Goal: Task Accomplishment & Management: Use online tool/utility

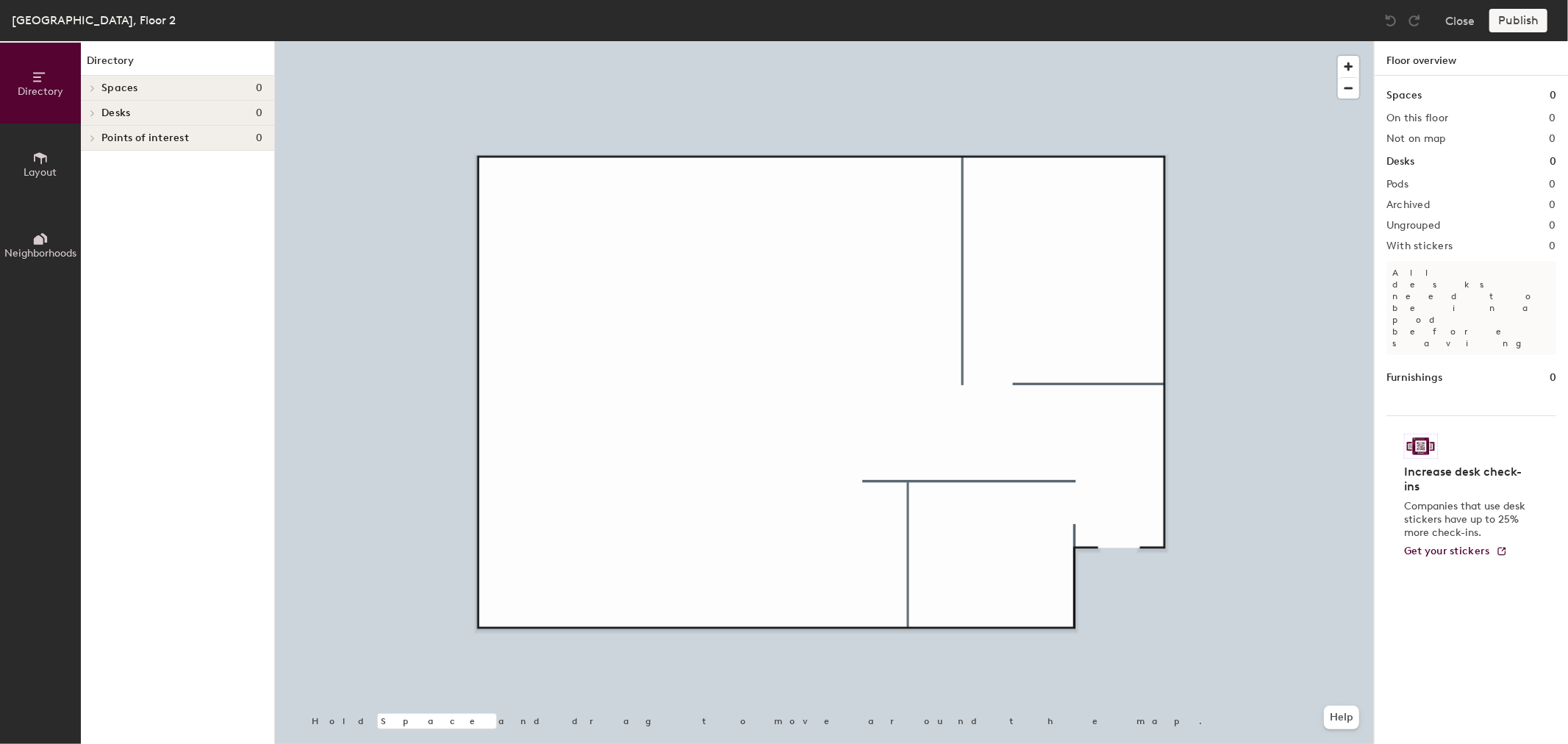
click at [145, 114] on h4 "Desks 0" at bounding box center [182, 112] width 161 height 11
drag, startPoint x: 57, startPoint y: 168, endPoint x: 111, endPoint y: 153, distance: 56.0
click at [57, 168] on button "Layout" at bounding box center [40, 164] width 81 height 81
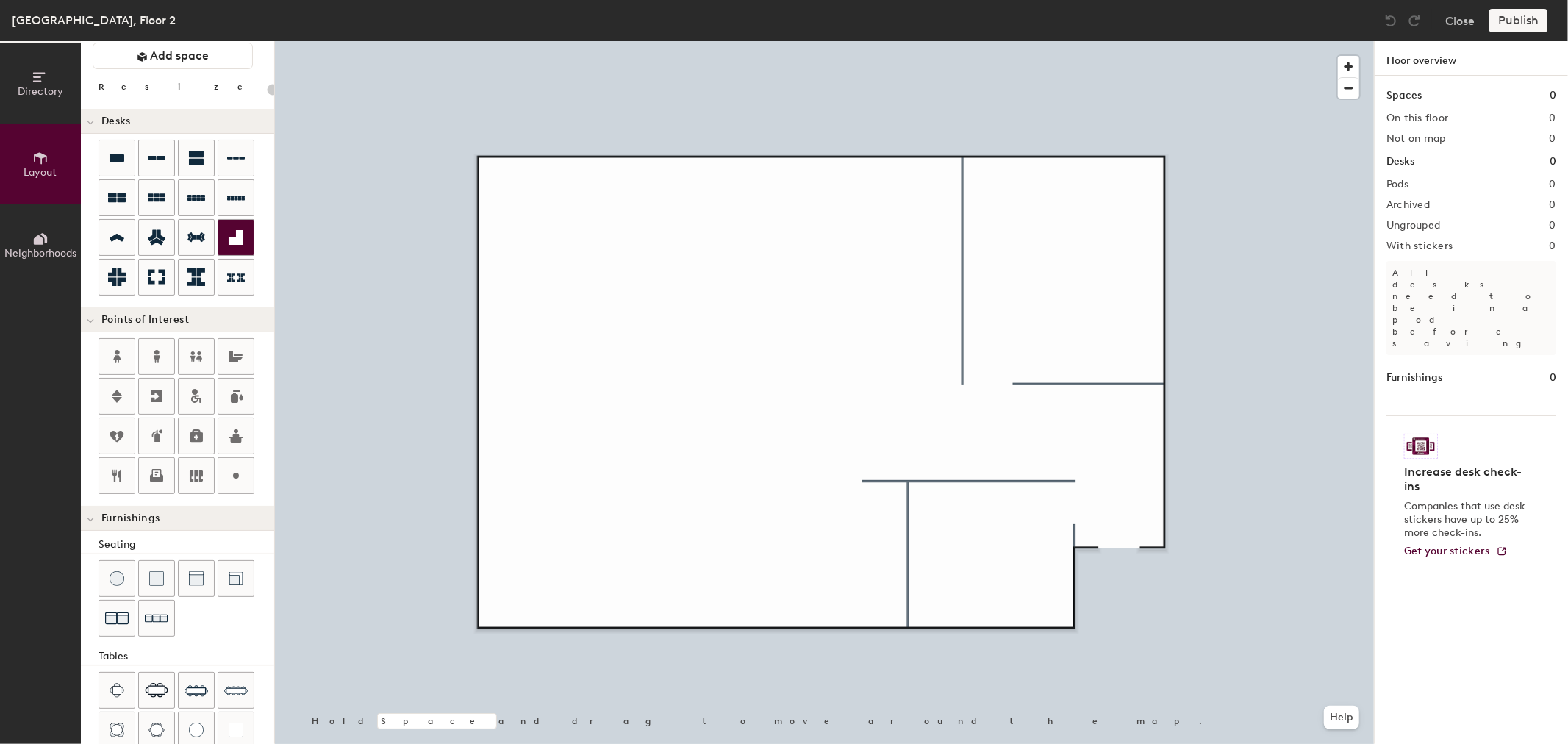
scroll to position [82, 0]
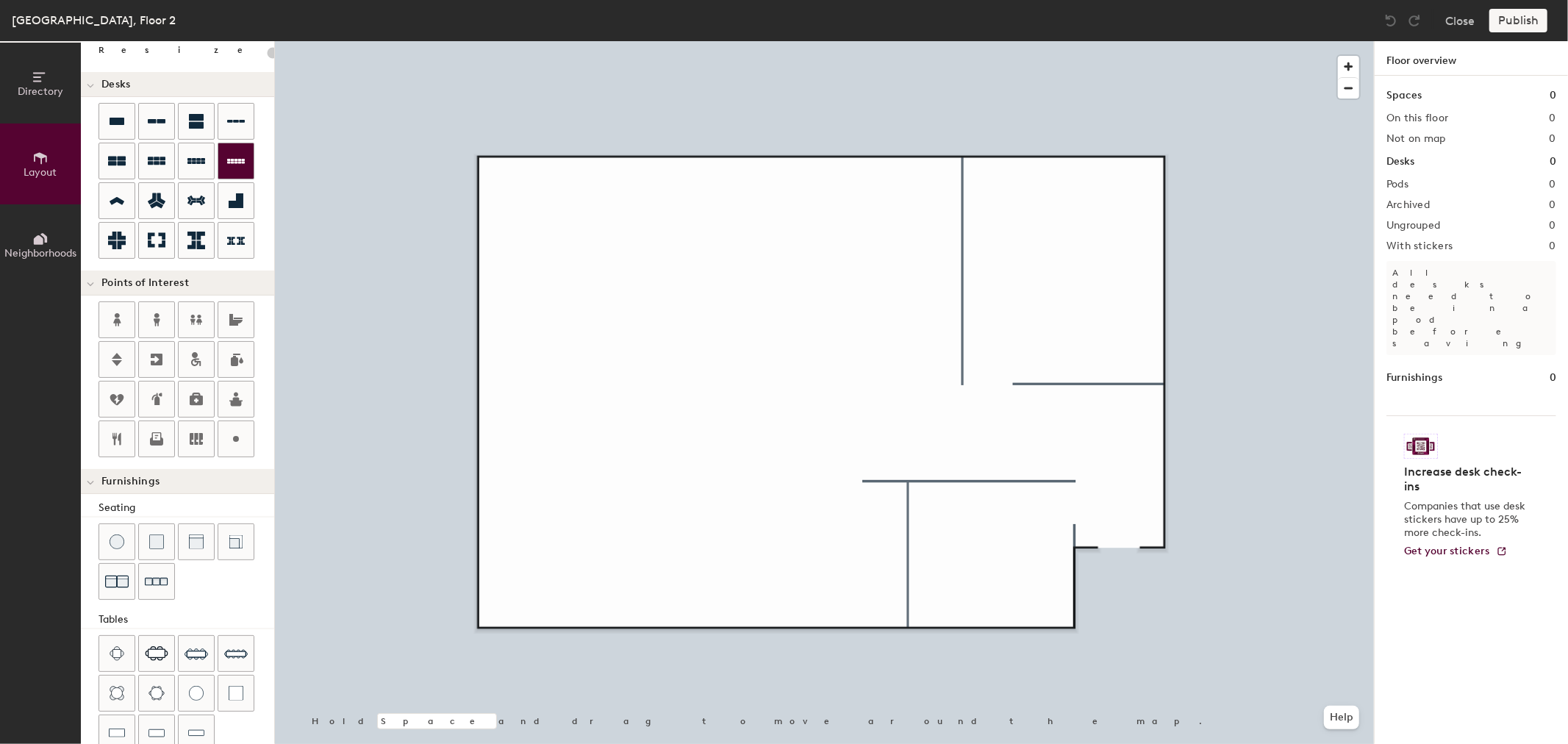
click at [692, 208] on div "Directory Layout Neighborhoods Layout Add space Resize Desks Points of Interest…" at bounding box center [784, 392] width 1568 height 703
click at [588, 41] on div at bounding box center [824, 41] width 1099 height 0
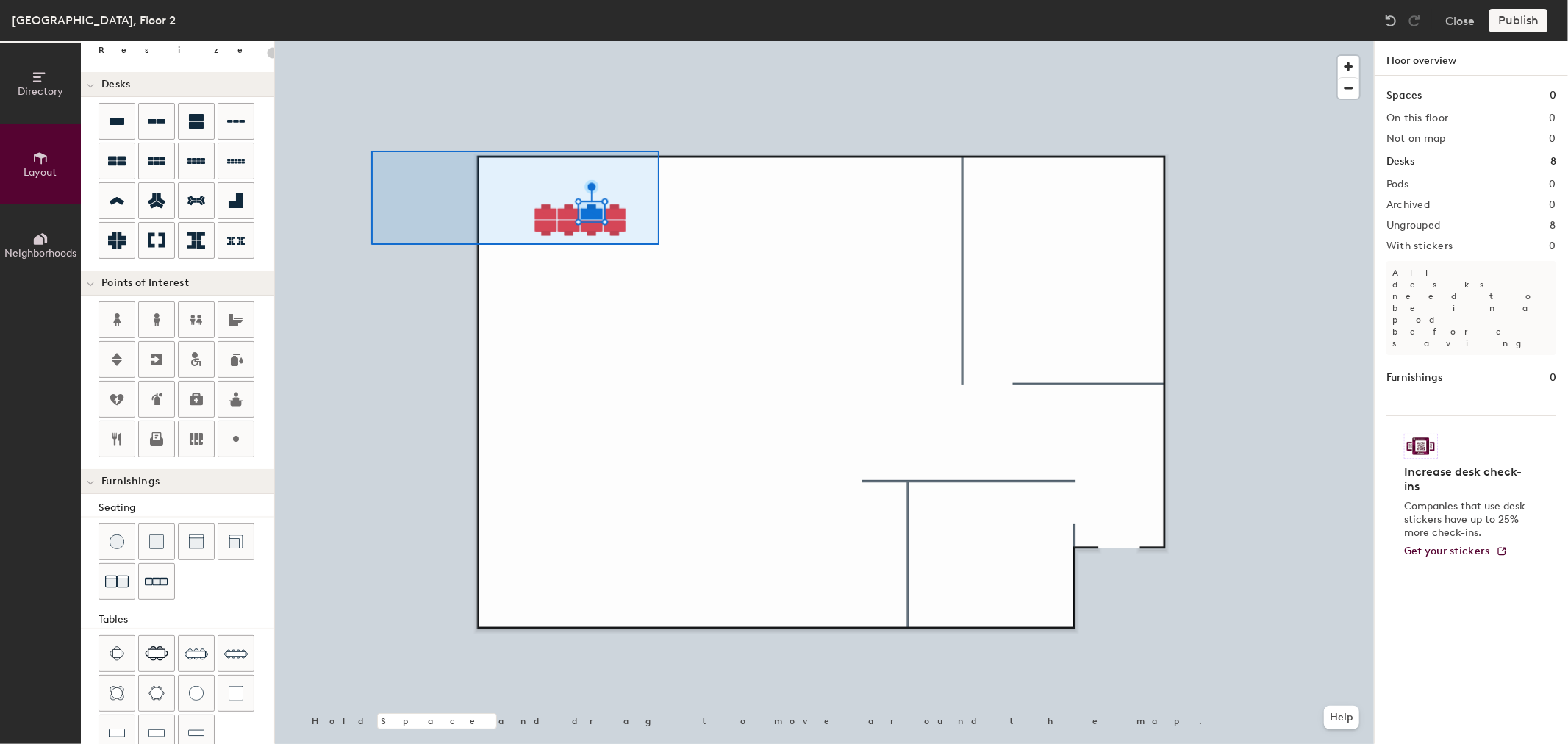
drag, startPoint x: 189, startPoint y: 157, endPoint x: 589, endPoint y: 218, distance: 404.6
click at [363, 41] on div at bounding box center [824, 41] width 1099 height 0
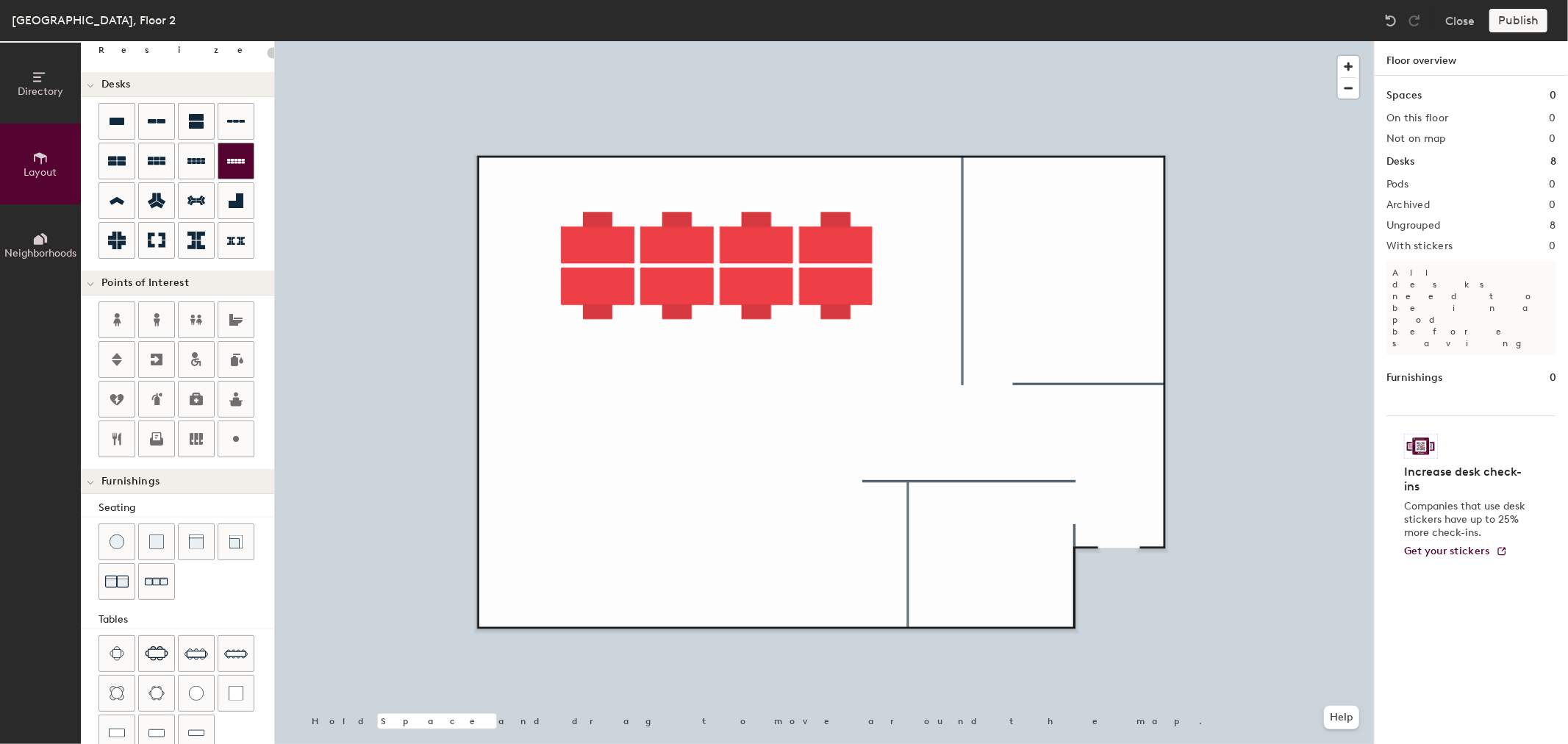
click at [517, 261] on div "Directory Layout Neighborhoods Layout Add space Resize Desks Points of Interest…" at bounding box center [784, 392] width 1568 height 703
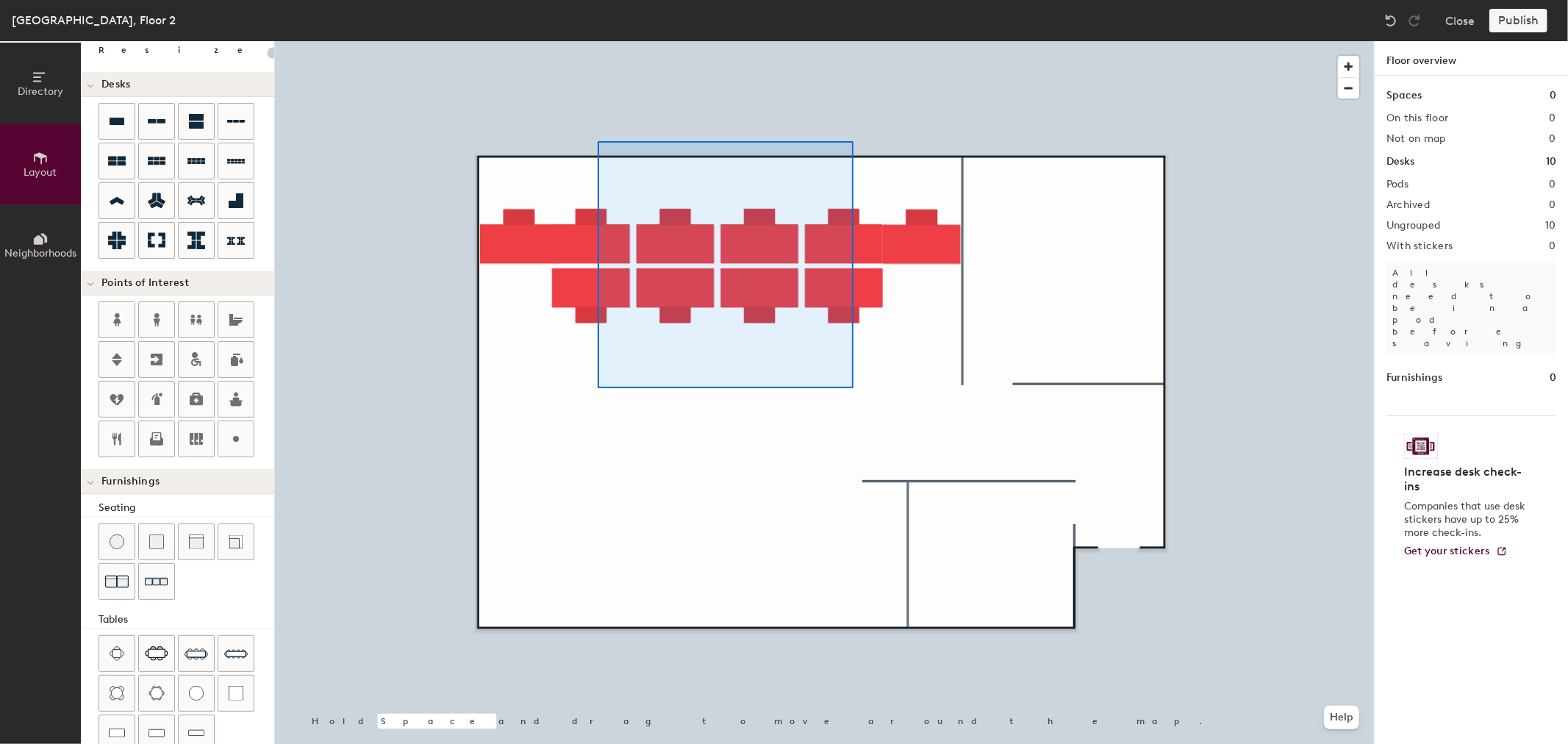
type input "480"
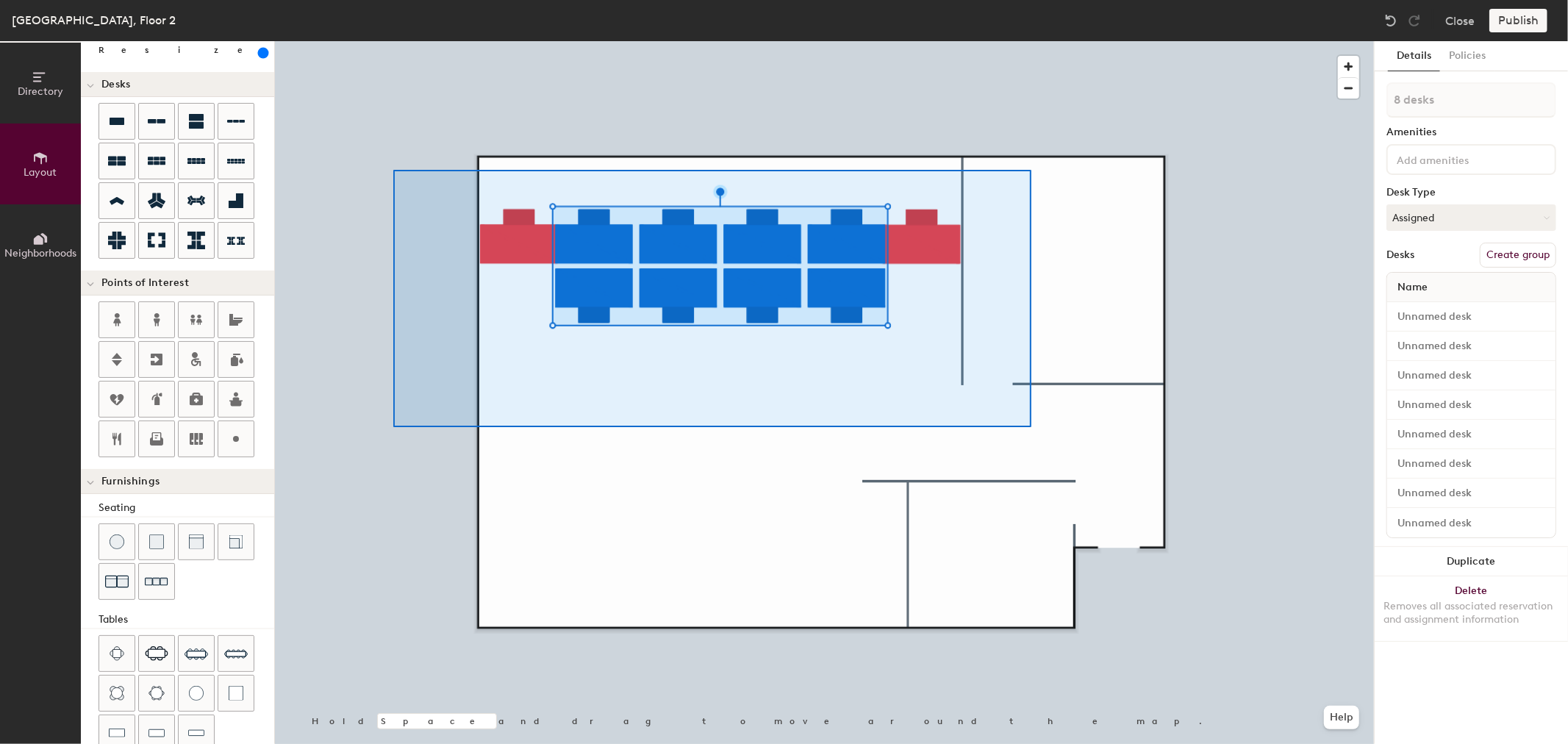
drag, startPoint x: 113, startPoint y: 119, endPoint x: 1009, endPoint y: 408, distance: 941.5
click at [1026, 41] on div at bounding box center [824, 41] width 1099 height 0
type input "10 desks"
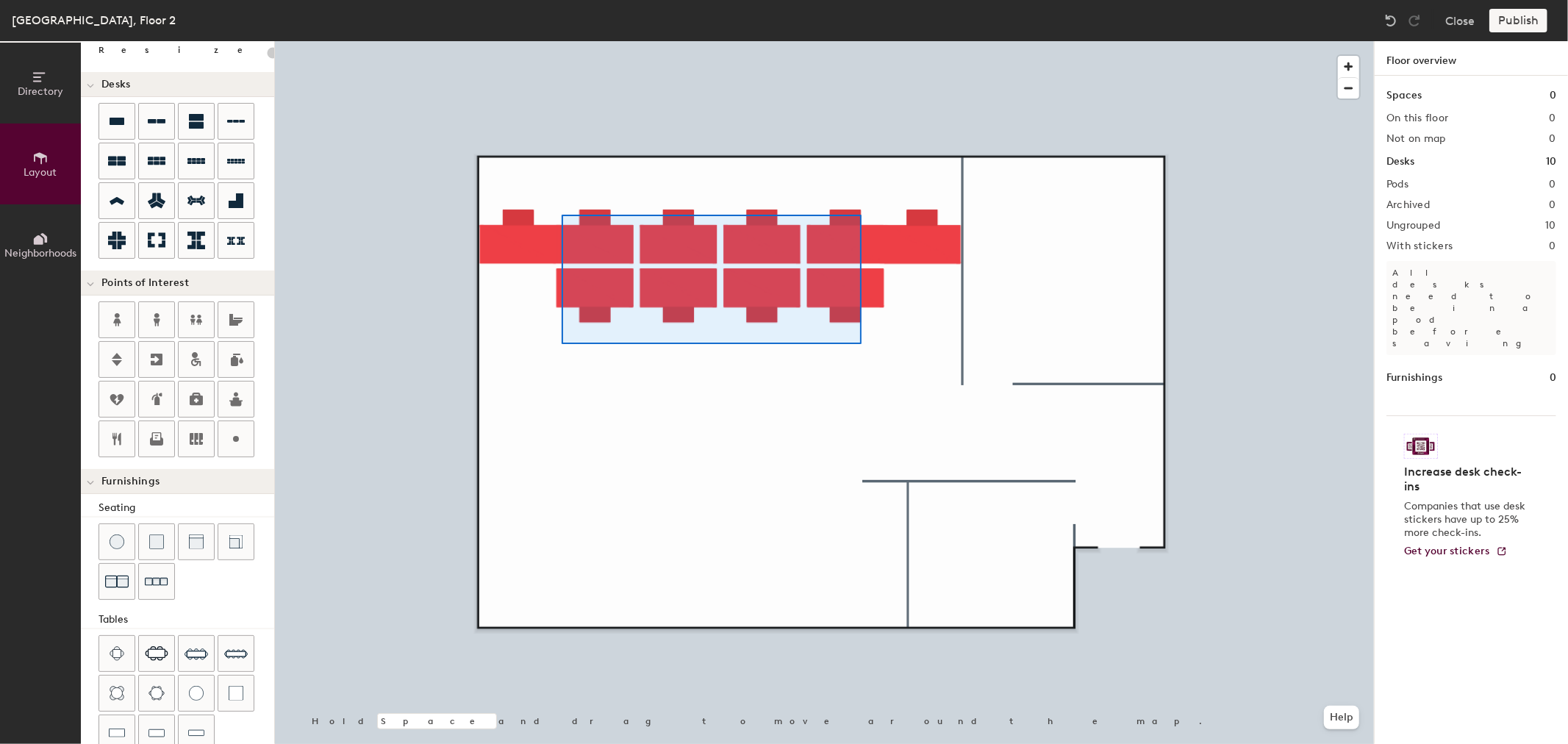
click at [563, 41] on div at bounding box center [824, 41] width 1099 height 0
type input "480"
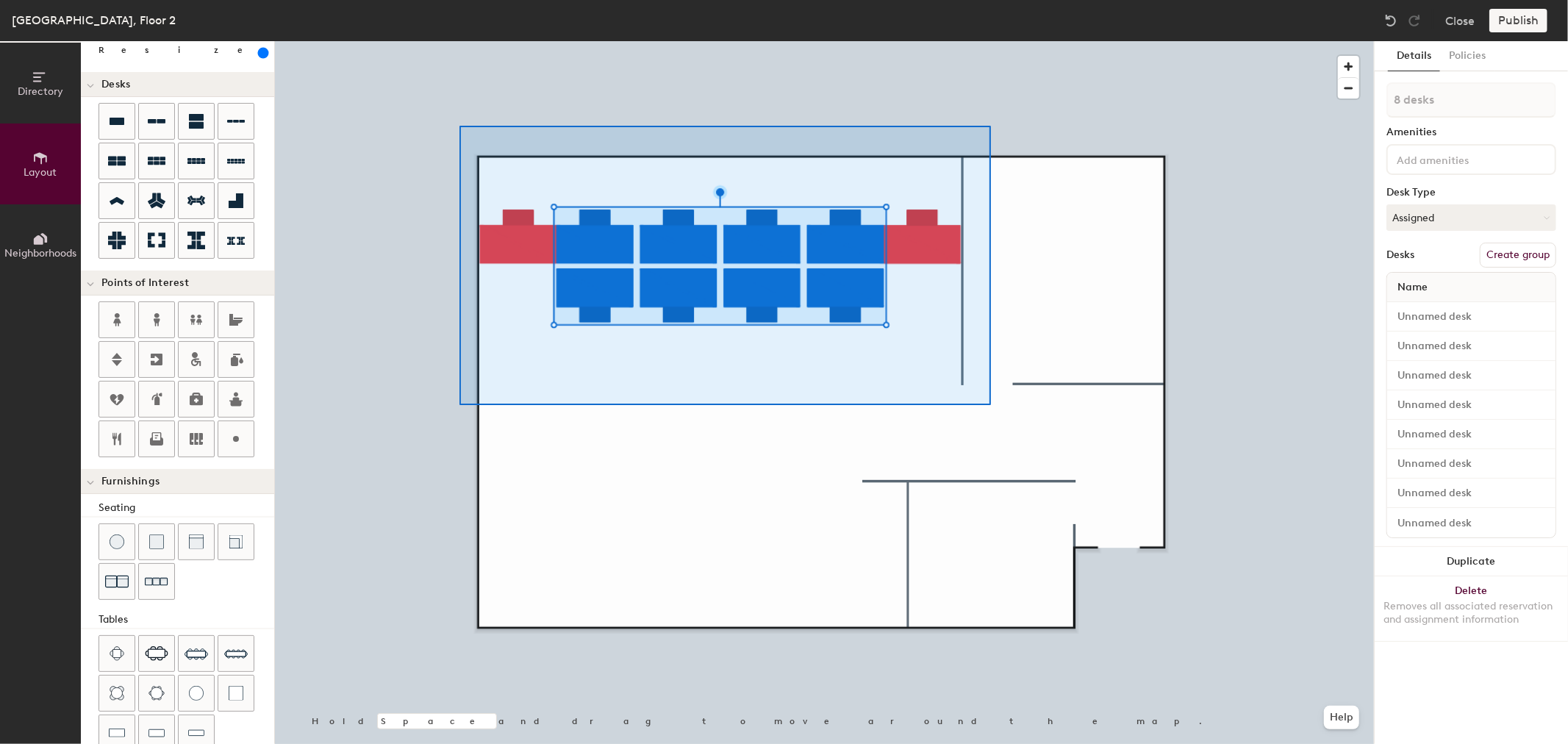
type input "10 desks"
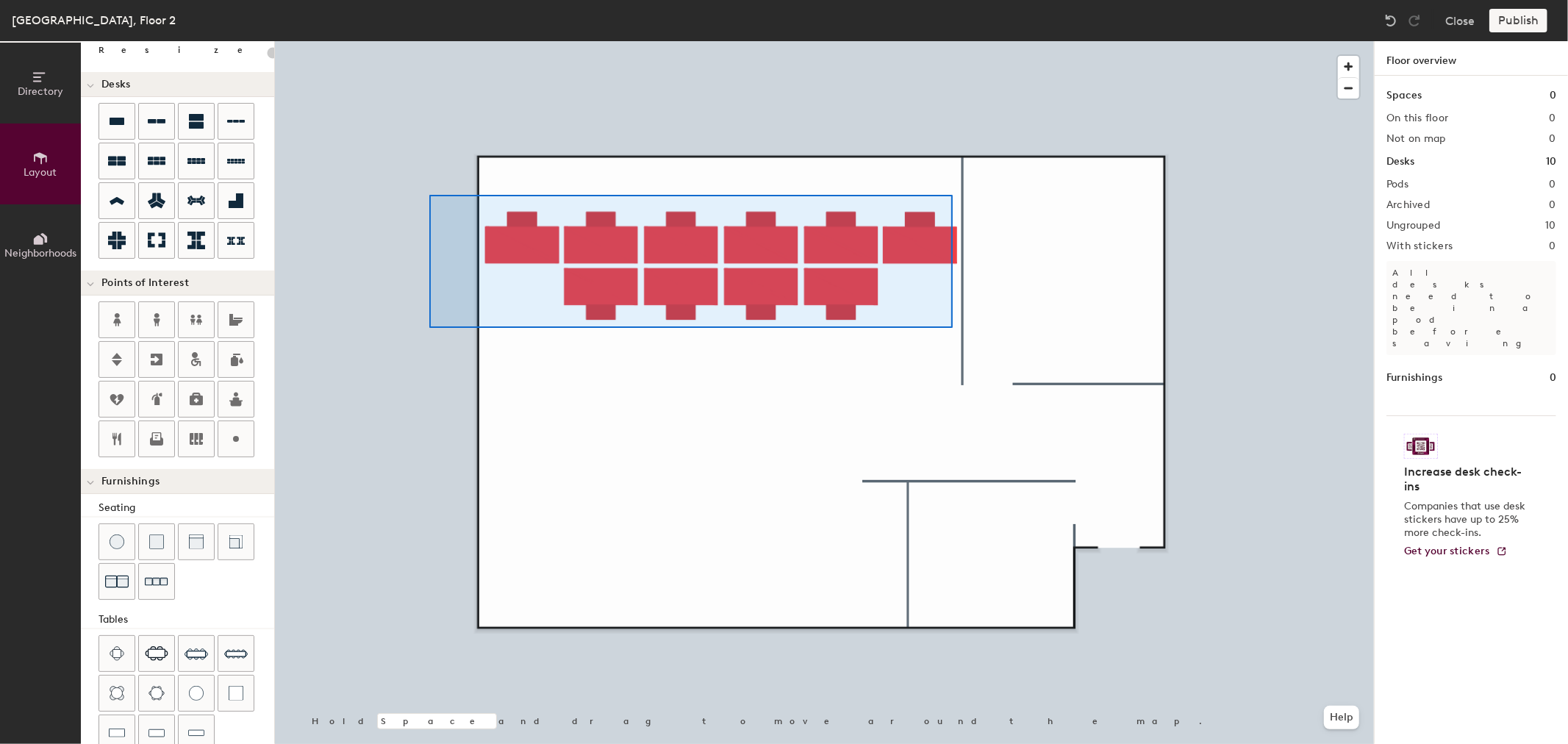
click at [428, 41] on div at bounding box center [824, 41] width 1099 height 0
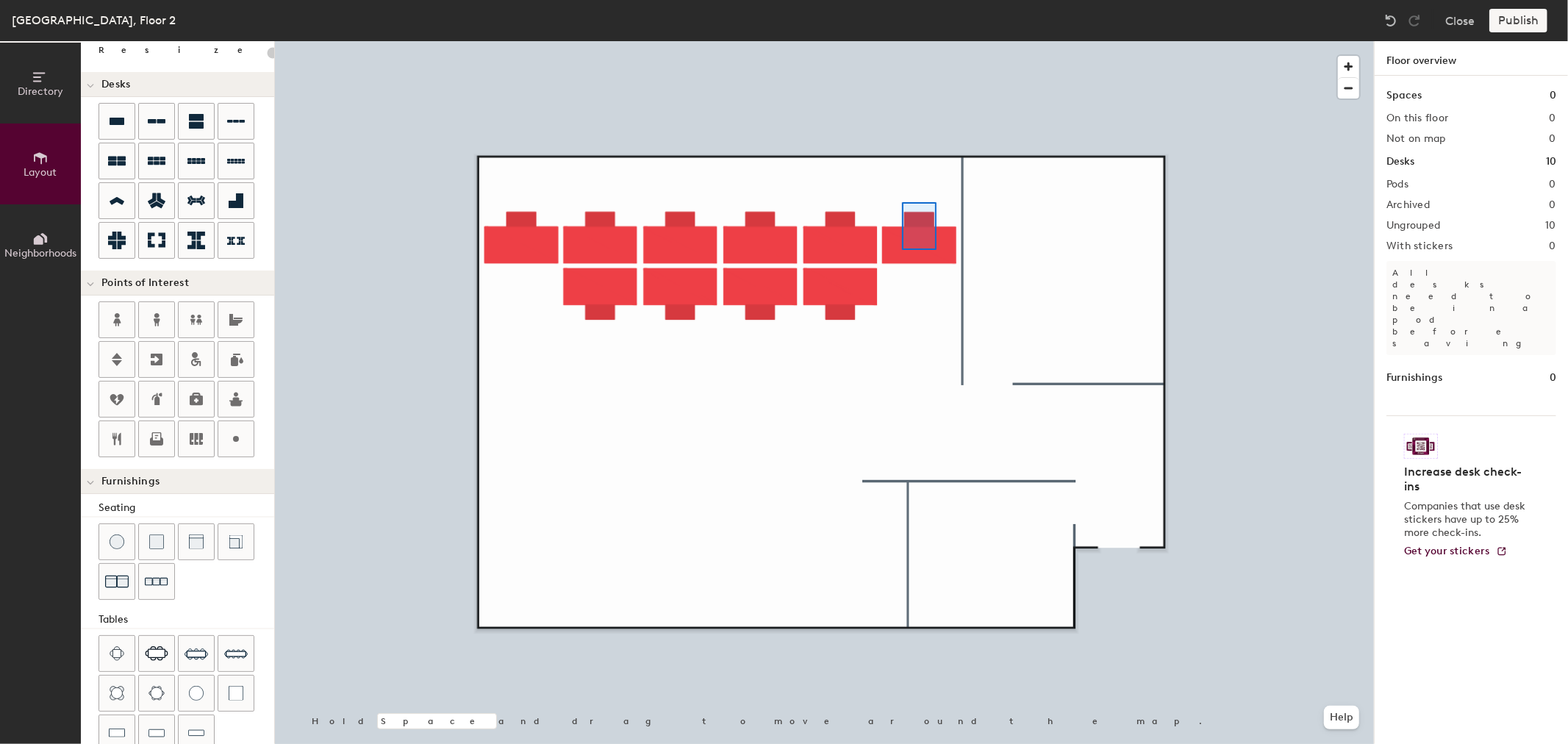
click at [912, 41] on div at bounding box center [824, 41] width 1099 height 0
type input "460"
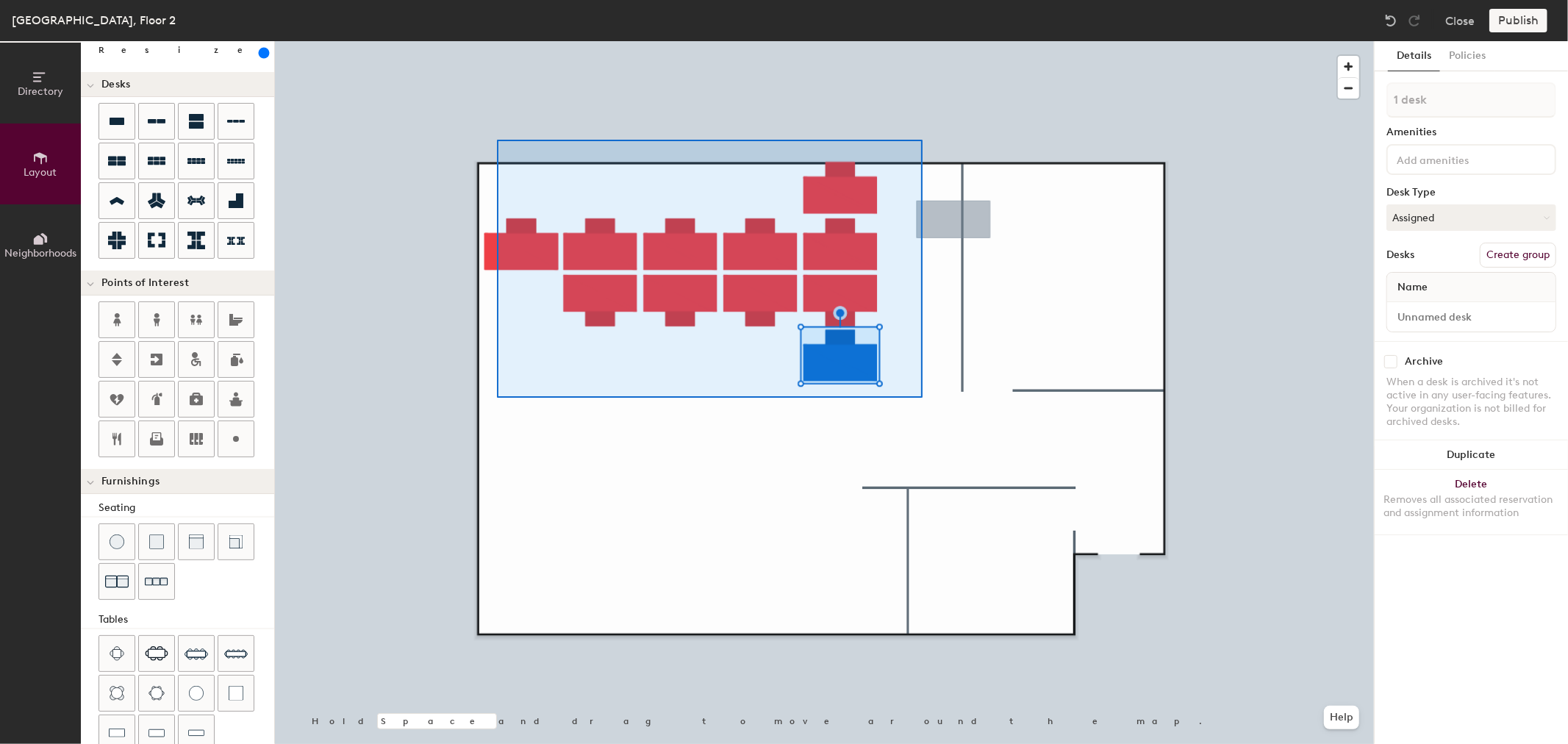
click at [467, 41] on div at bounding box center [824, 41] width 1099 height 0
type input "11 desks"
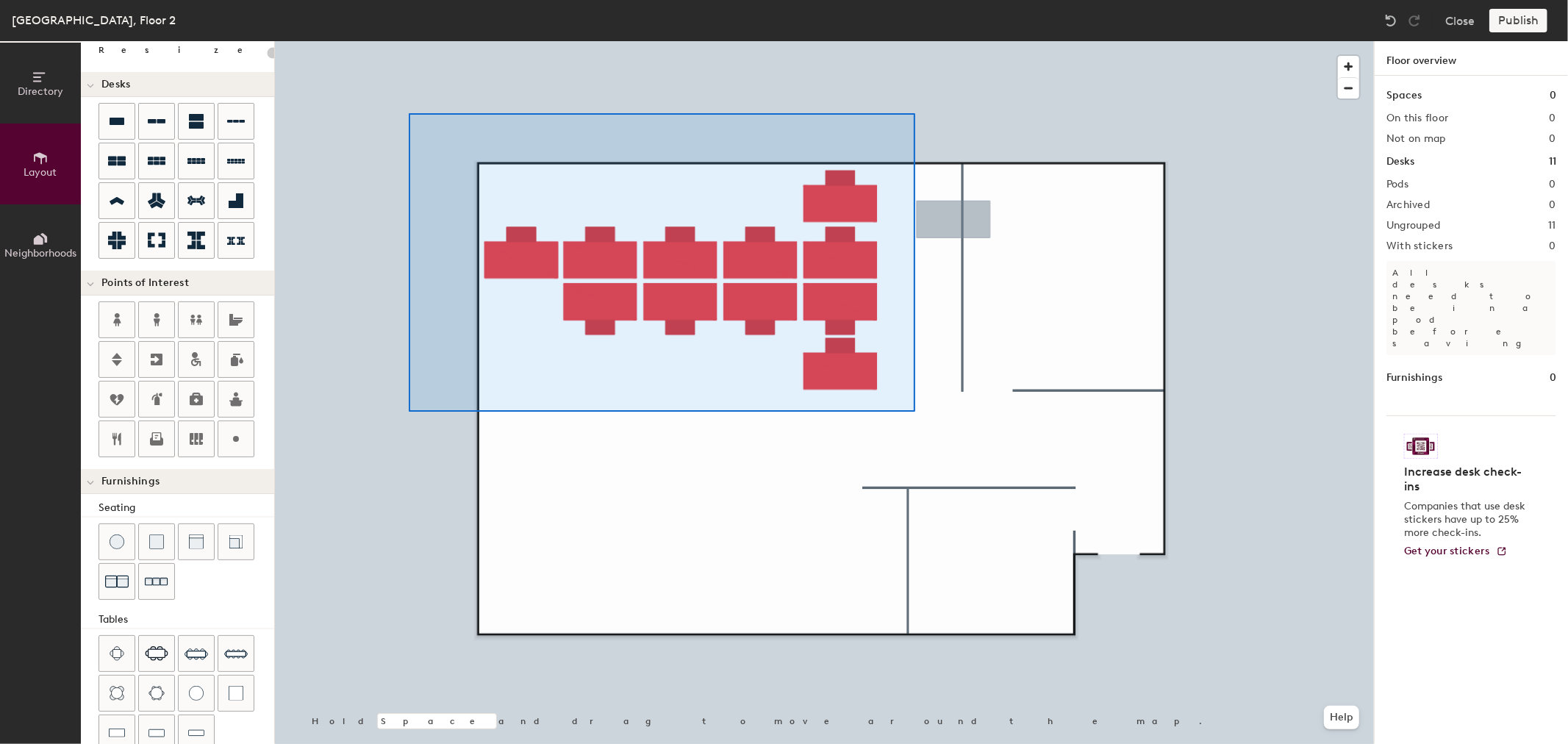
click at [409, 41] on div at bounding box center [824, 41] width 1099 height 0
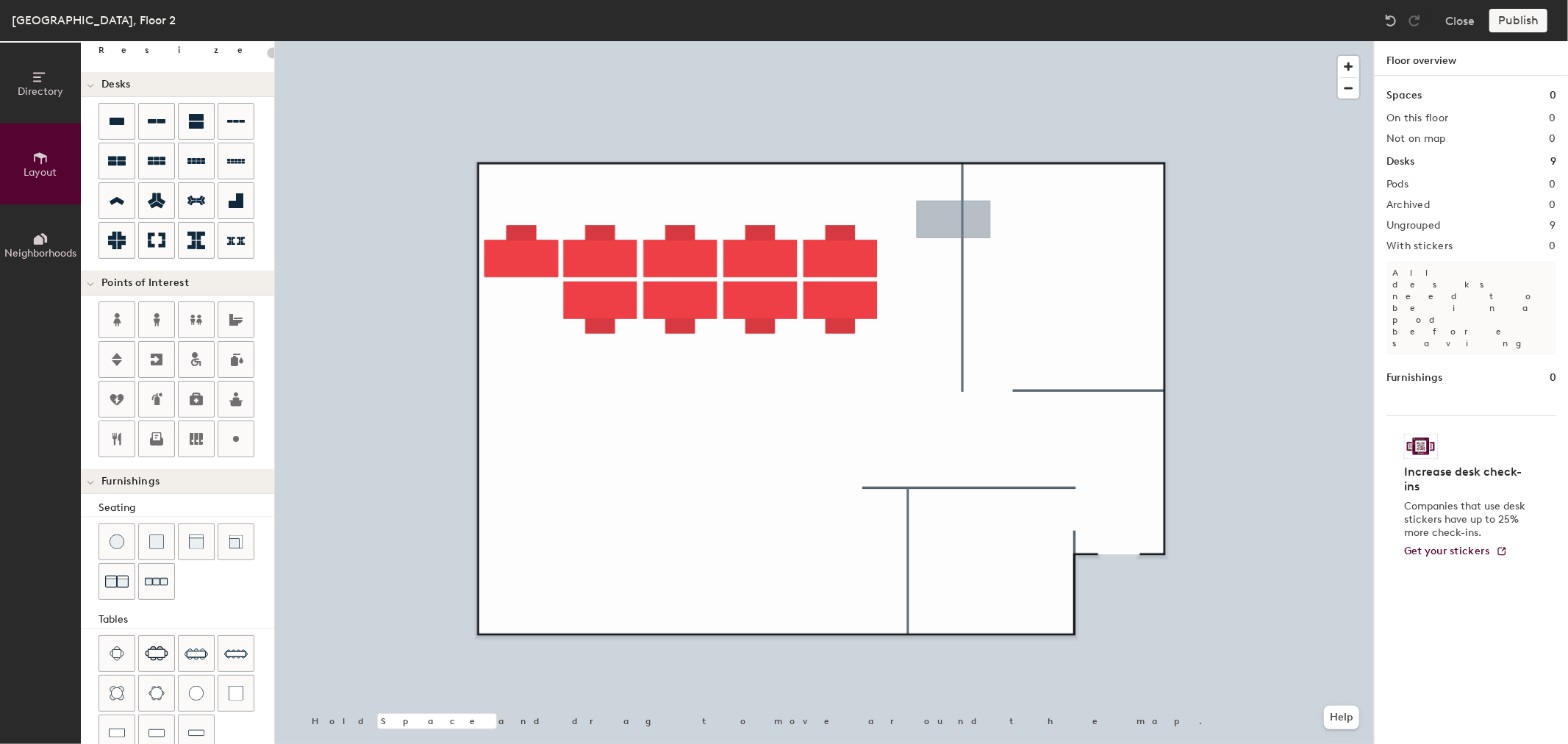
click at [898, 41] on div at bounding box center [824, 41] width 1099 height 0
click at [938, 41] on div at bounding box center [824, 41] width 1099 height 0
click at [939, 218] on div at bounding box center [938, 218] width 3 height 3
click at [939, 218] on div at bounding box center [939, 218] width 3 height 3
click at [930, 41] on div at bounding box center [824, 41] width 1099 height 0
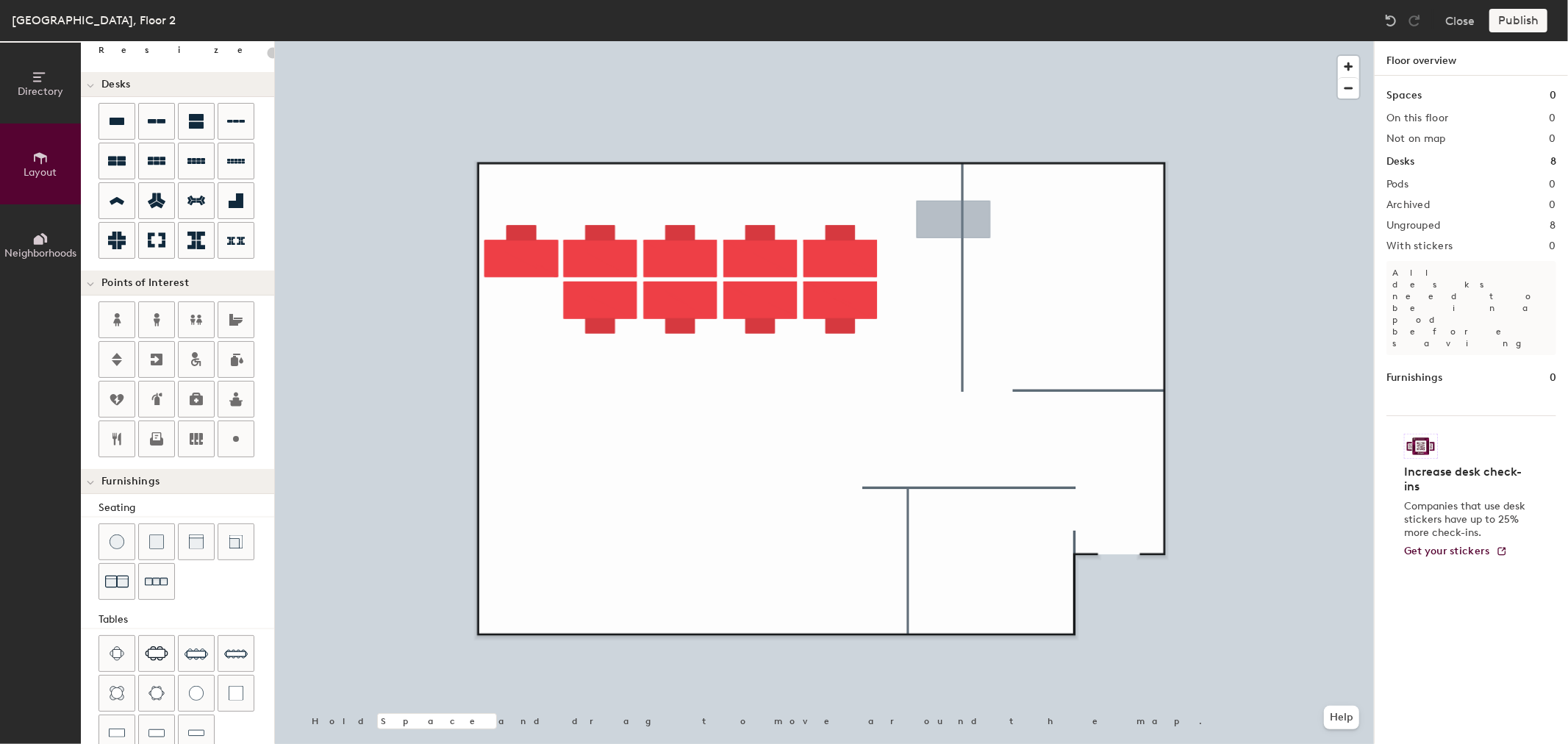
click at [680, 41] on div at bounding box center [824, 41] width 1099 height 0
click at [357, 41] on div at bounding box center [824, 41] width 1099 height 0
click at [1020, 41] on div at bounding box center [824, 41] width 1099 height 0
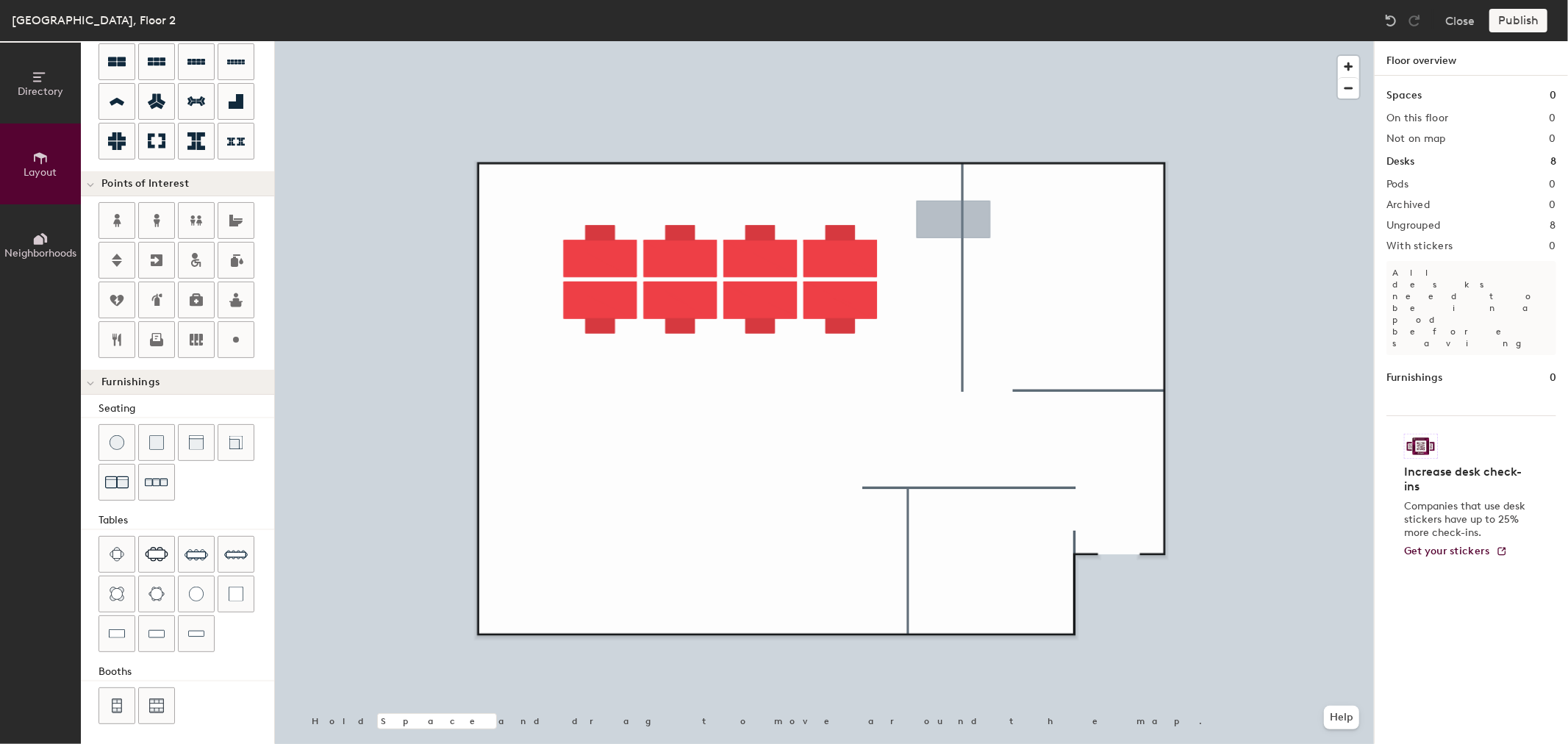
scroll to position [184, 0]
click at [1062, 252] on div "Directory Layout Neighborhoods Layout Add space Resize Desks Points of Interest…" at bounding box center [784, 392] width 1568 height 703
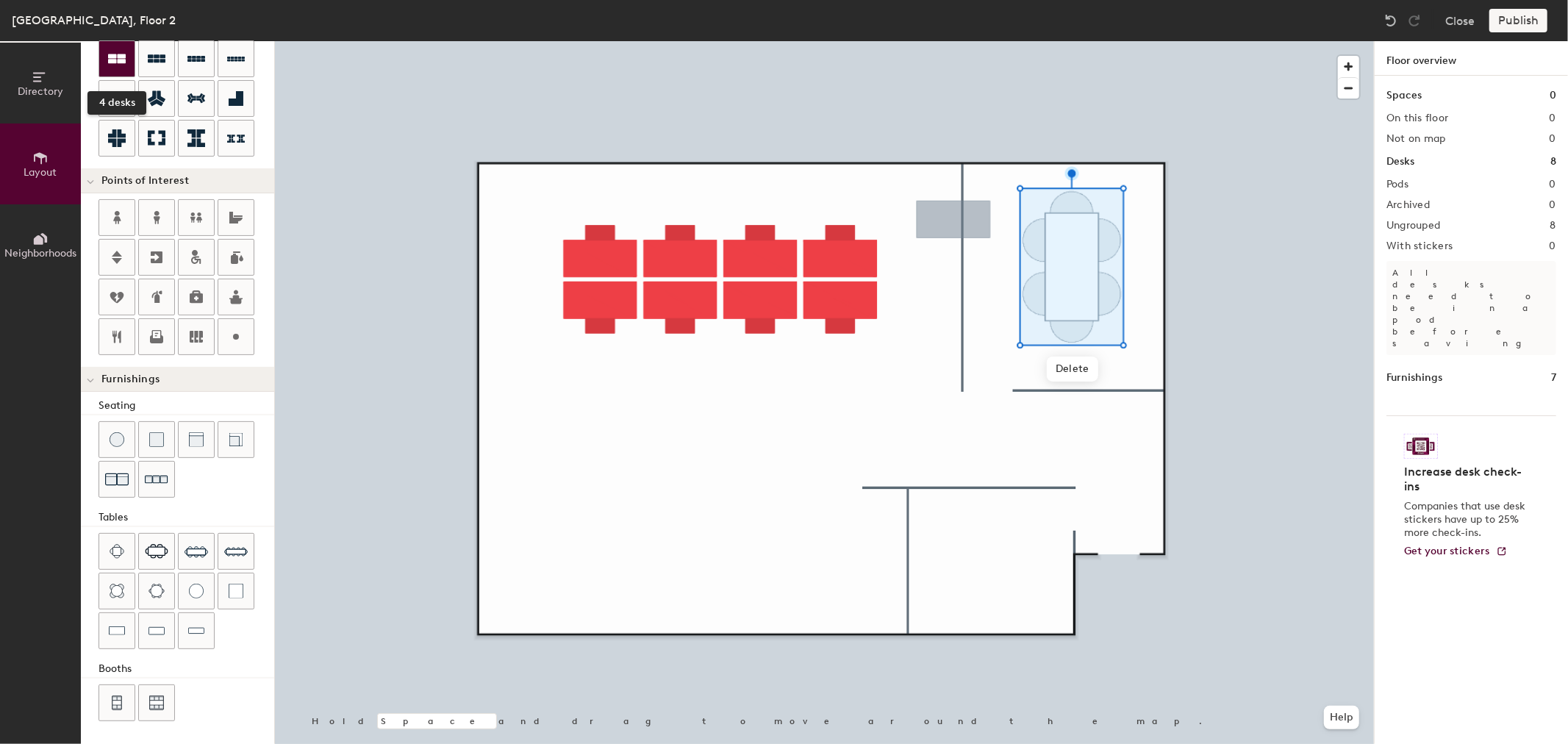
scroll to position [20, 0]
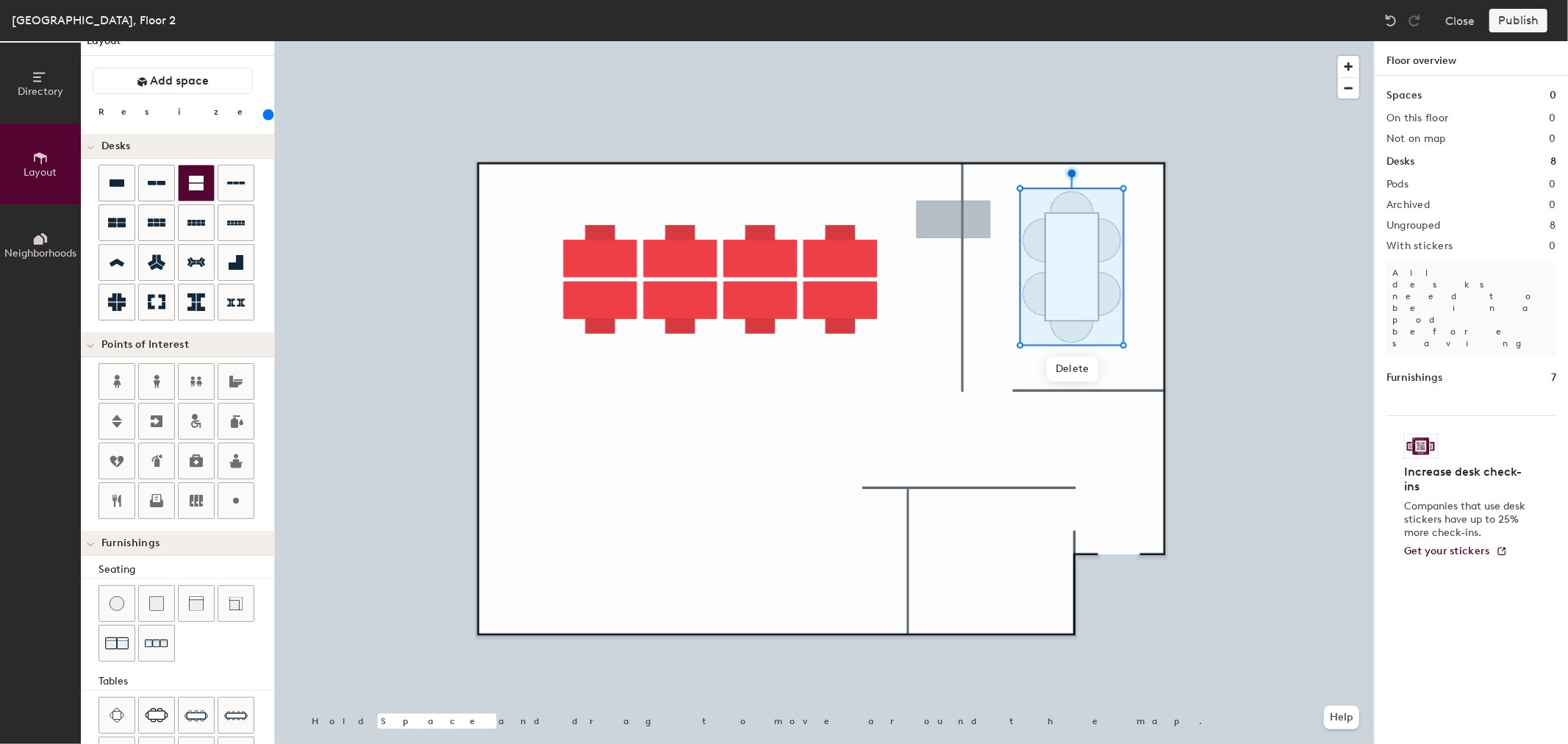
click at [861, 409] on div "Directory Layout Neighborhoods Layout Add space Resize Desks Points of Interest…" at bounding box center [784, 392] width 1568 height 703
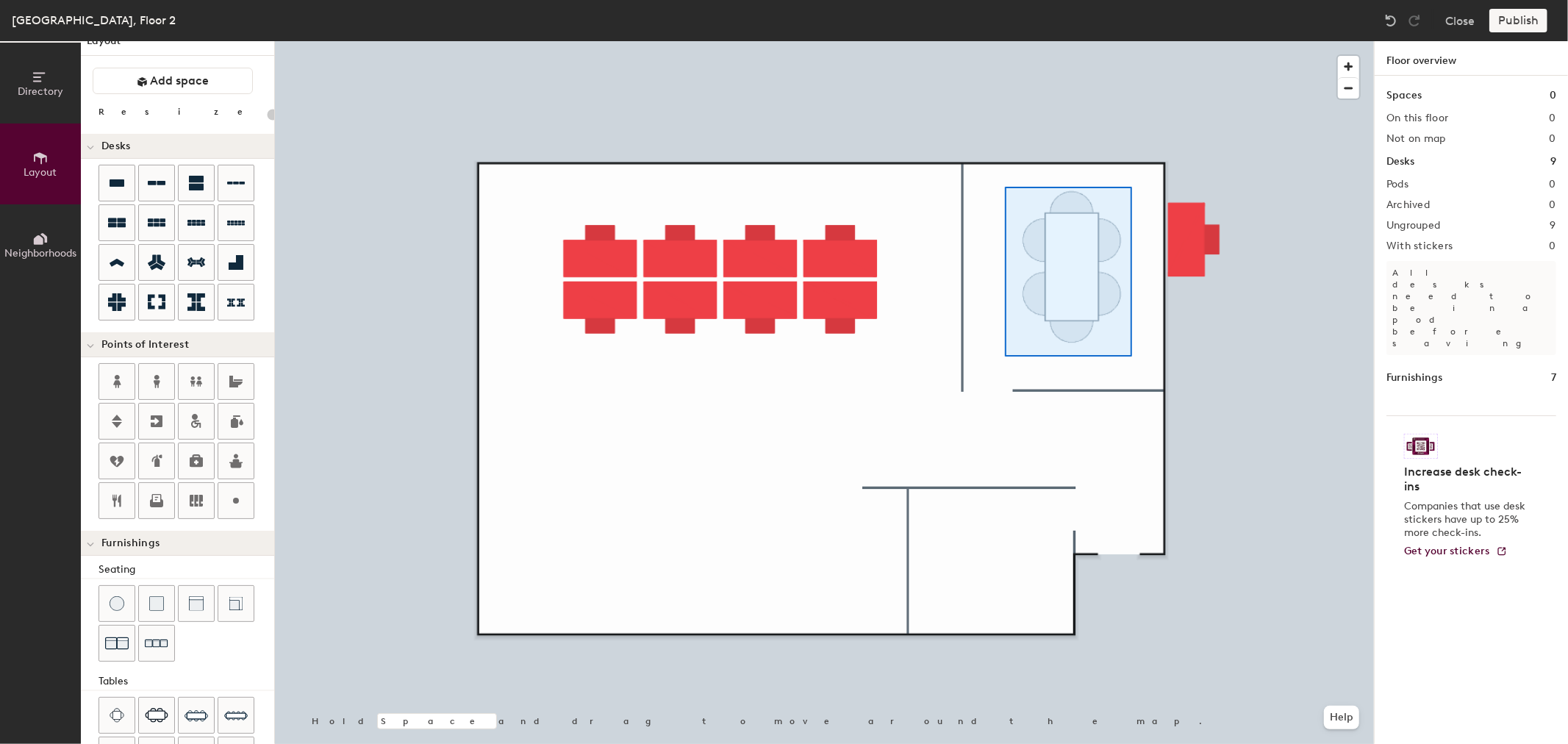
drag, startPoint x: 116, startPoint y: 181, endPoint x: 998, endPoint y: 180, distance: 882.0
click at [998, 41] on div at bounding box center [824, 41] width 1099 height 0
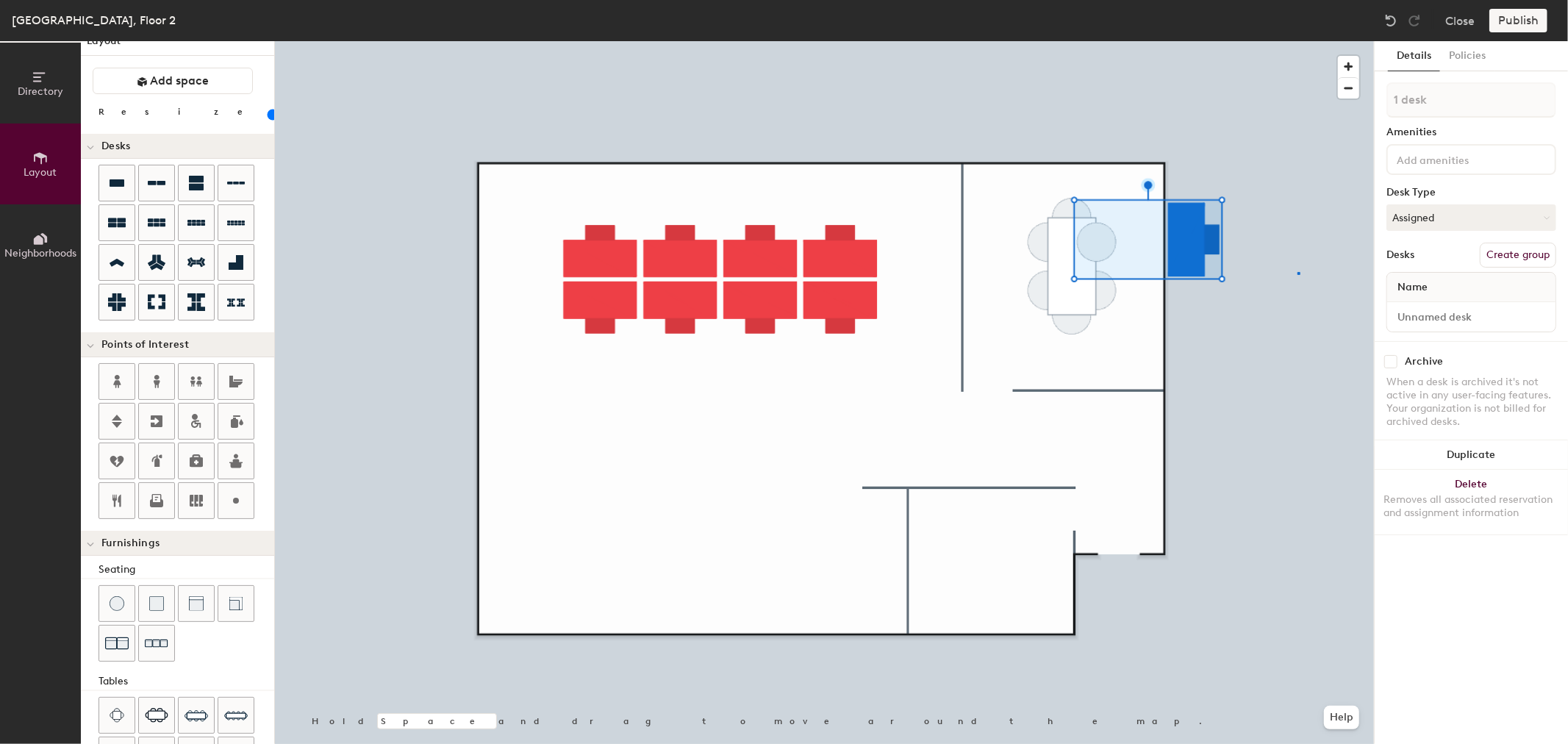
click at [1298, 41] on div at bounding box center [824, 41] width 1099 height 0
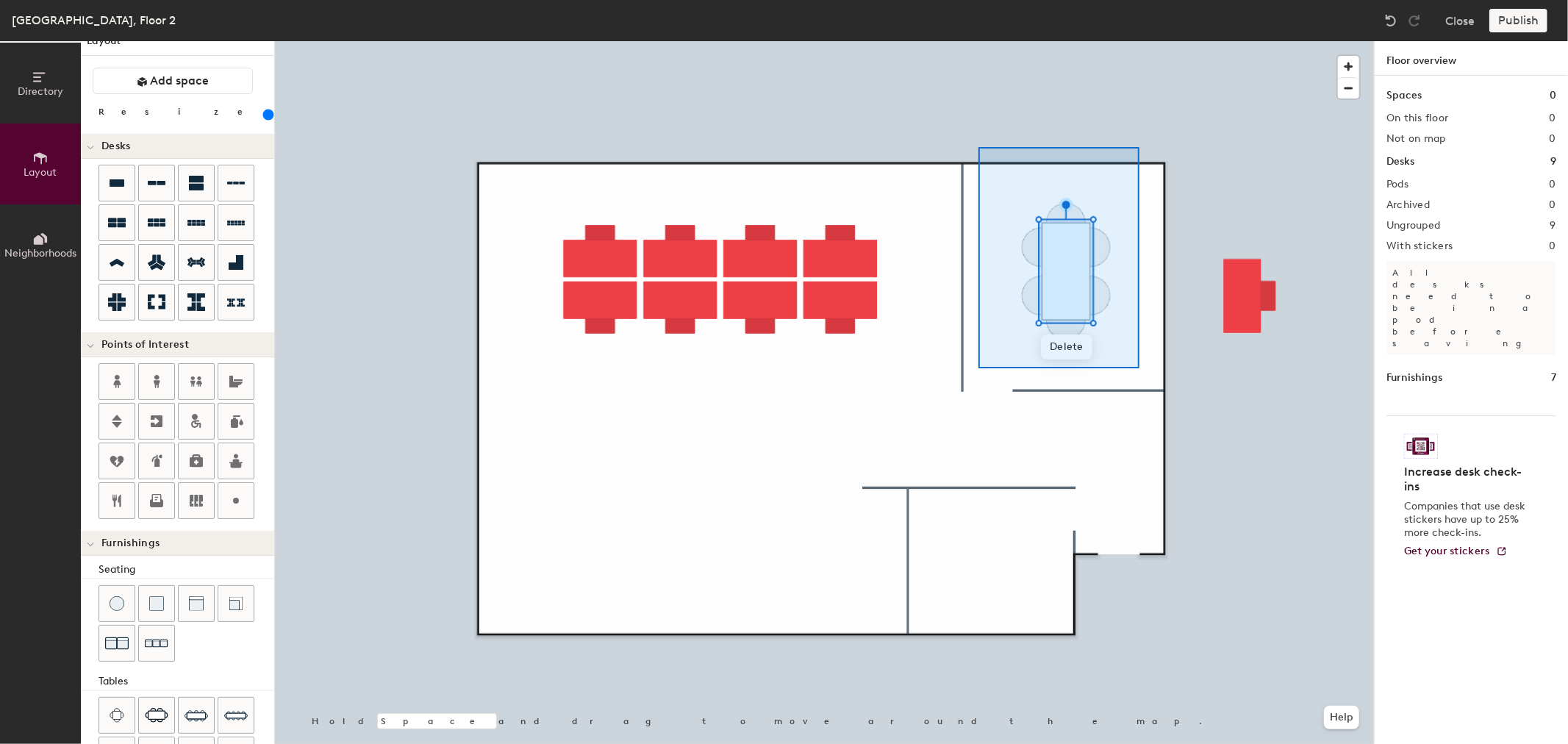
click at [979, 41] on div at bounding box center [824, 41] width 1099 height 0
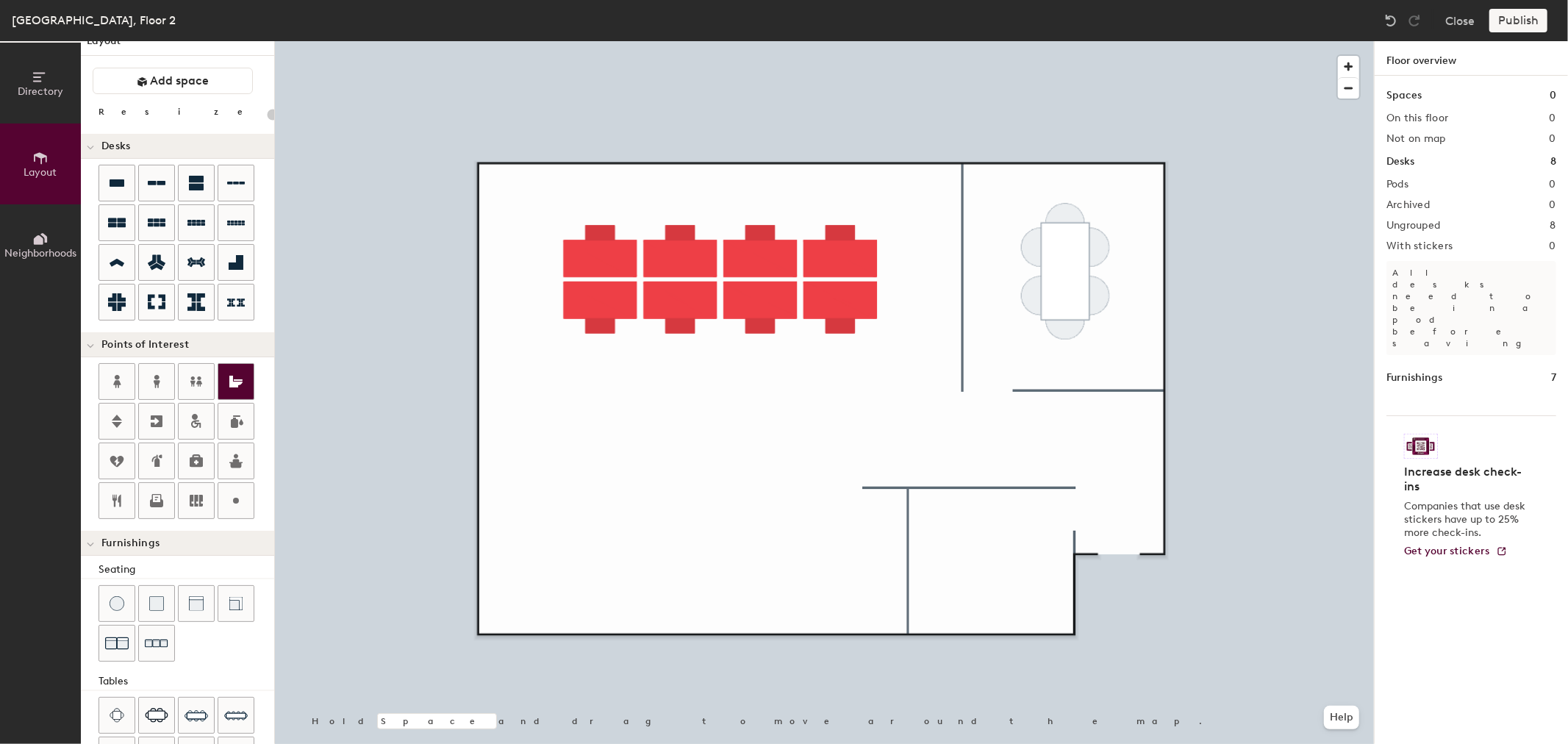
click at [991, 562] on div "Directory Layout Neighborhoods Layout Add space Resize Desks Points of Interest…" at bounding box center [784, 392] width 1568 height 703
click at [1026, 596] on span "Done" at bounding box center [1018, 594] width 43 height 25
click at [880, 562] on div "Directory Layout Neighborhoods Layout Add space Resize Desks Points of Interest…" at bounding box center [784, 392] width 1568 height 703
click at [1119, 544] on div "Directory Layout Neighborhoods Layout Add space Resize Desks Points of Interest…" at bounding box center [784, 392] width 1568 height 703
click at [990, 586] on div "Directory Layout Neighborhoods Layout Add space Resize Desks Points of Interest…" at bounding box center [784, 392] width 1568 height 703
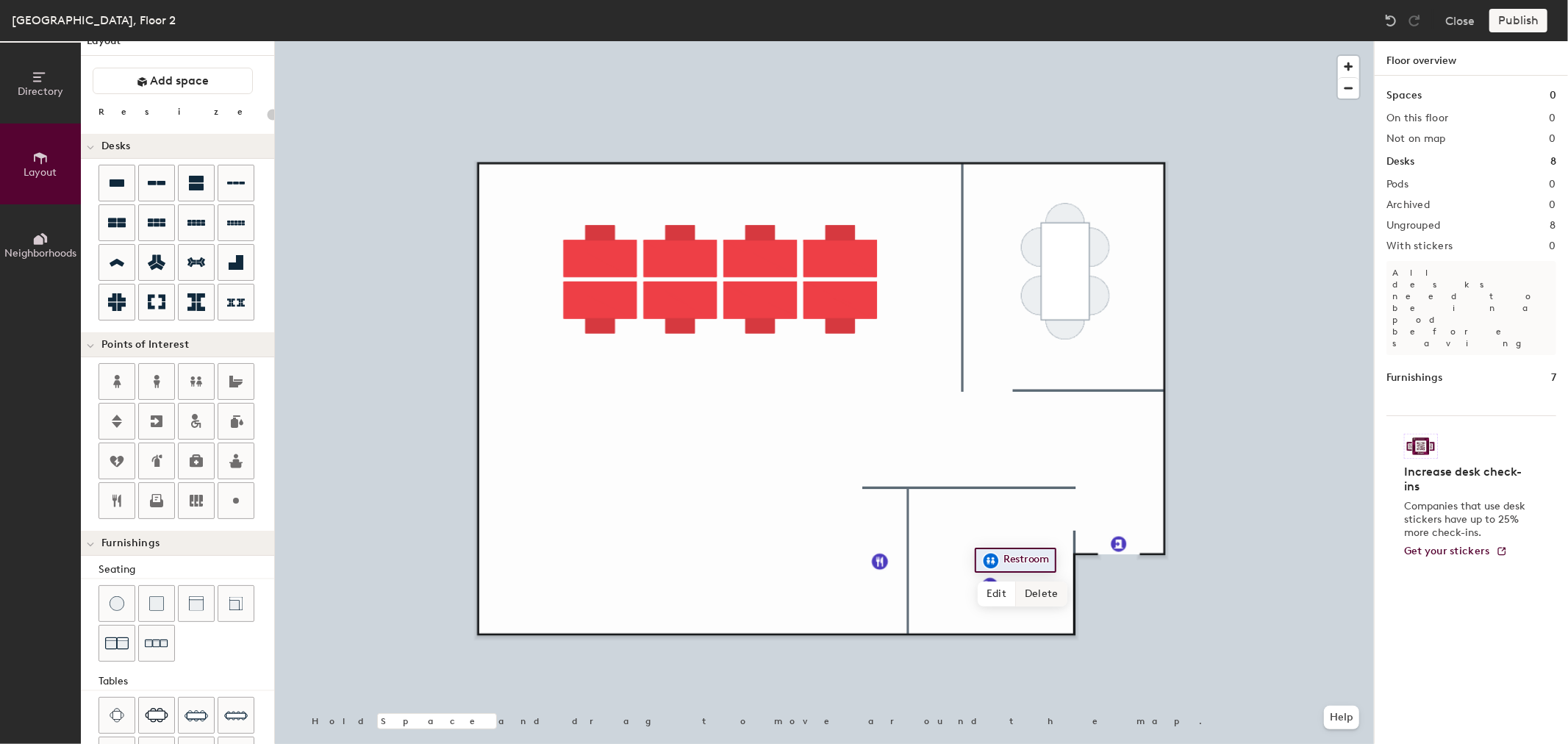
click at [1048, 597] on span "Delete" at bounding box center [1042, 594] width 52 height 25
click at [1043, 597] on span "Delete" at bounding box center [1042, 595] width 52 height 25
click at [988, 562] on div "Directory Layout Neighborhoods Layout Add space Resize Desks Points of Interest…" at bounding box center [784, 392] width 1568 height 703
click at [1057, 597] on span "Done" at bounding box center [1065, 596] width 43 height 25
click at [1533, 18] on div "Publish" at bounding box center [1523, 20] width 67 height 24
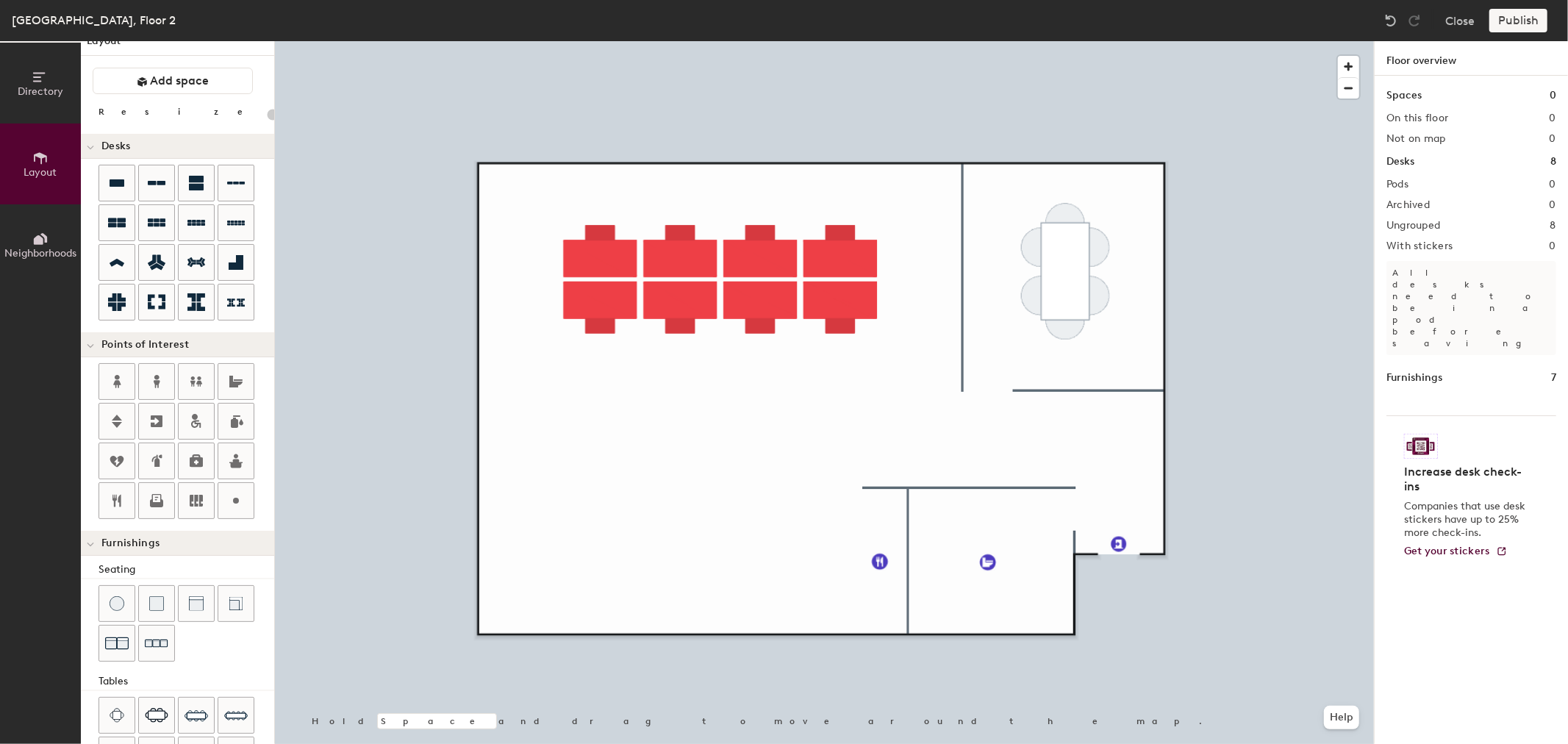
click at [1516, 20] on div "Publish" at bounding box center [1523, 20] width 67 height 24
type input "460"
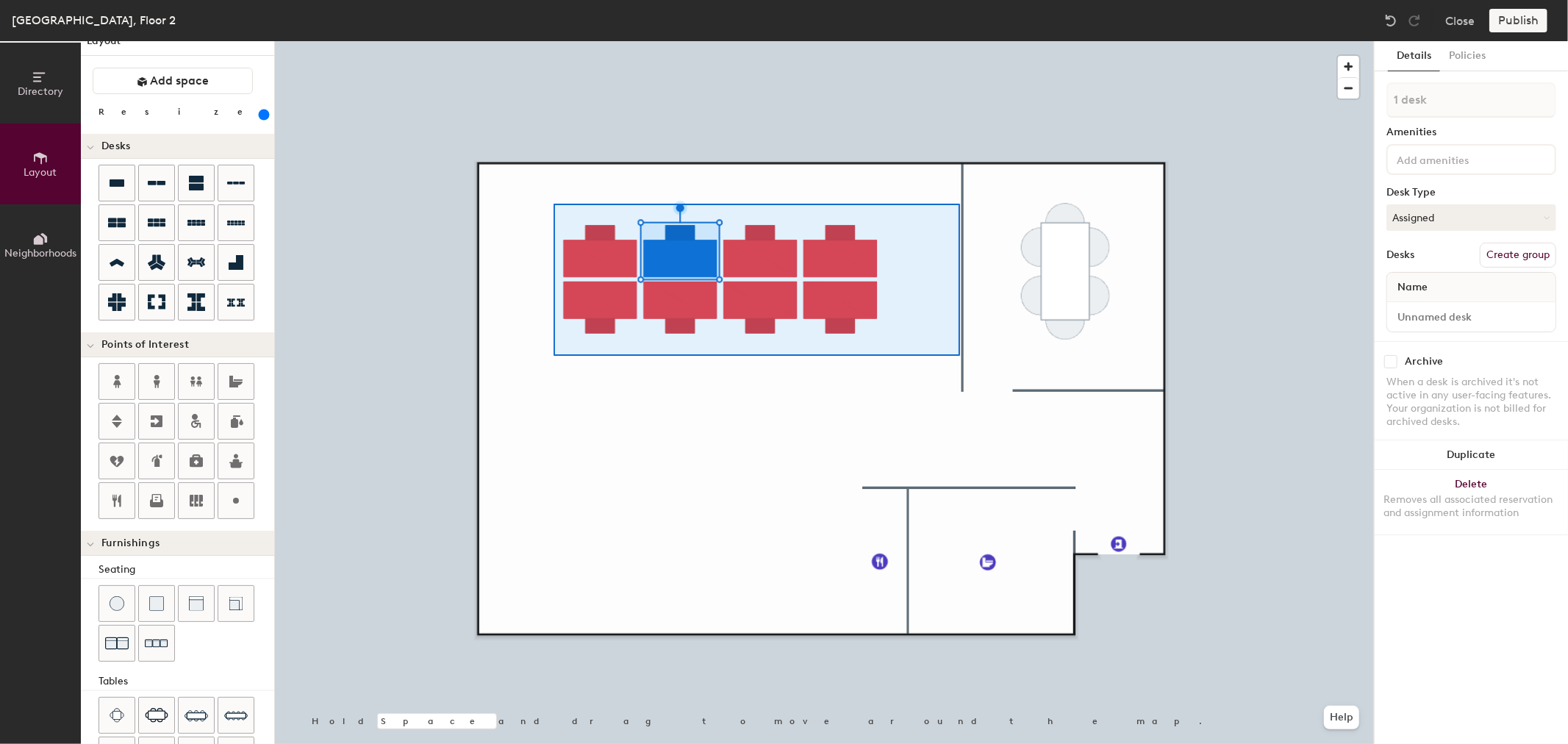
type input "8 desks"
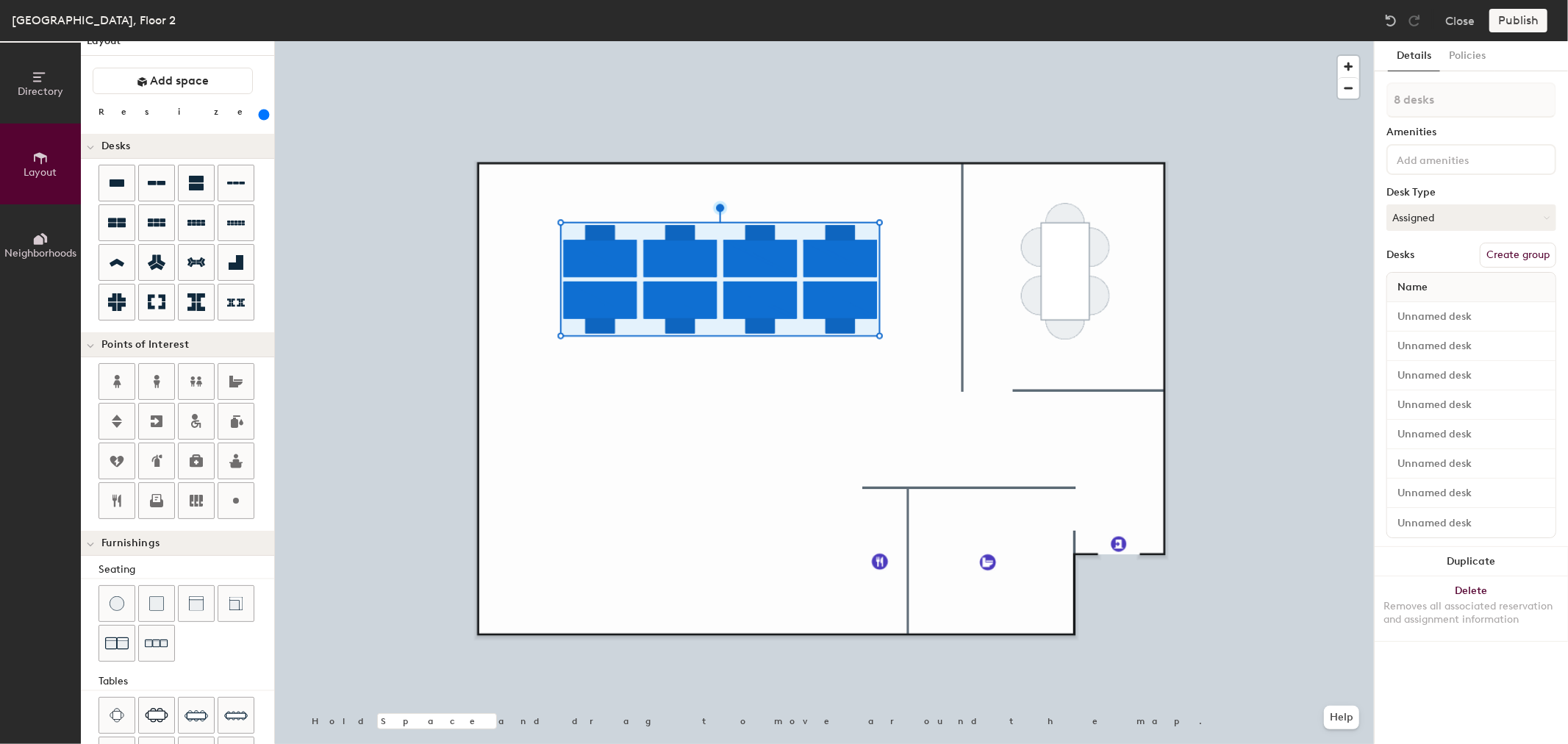
click at [1413, 61] on button "Details" at bounding box center [1415, 56] width 53 height 30
click at [1430, 238] on div "8 desks Amenities Desk Type Assigned Desks Create group Name" at bounding box center [1472, 315] width 170 height 465
click at [1432, 243] on div "Desks Create group" at bounding box center [1472, 255] width 170 height 25
click at [1402, 251] on div "Desks" at bounding box center [1401, 254] width 28 height 11
click at [1526, 261] on button "Create group" at bounding box center [1518, 255] width 76 height 25
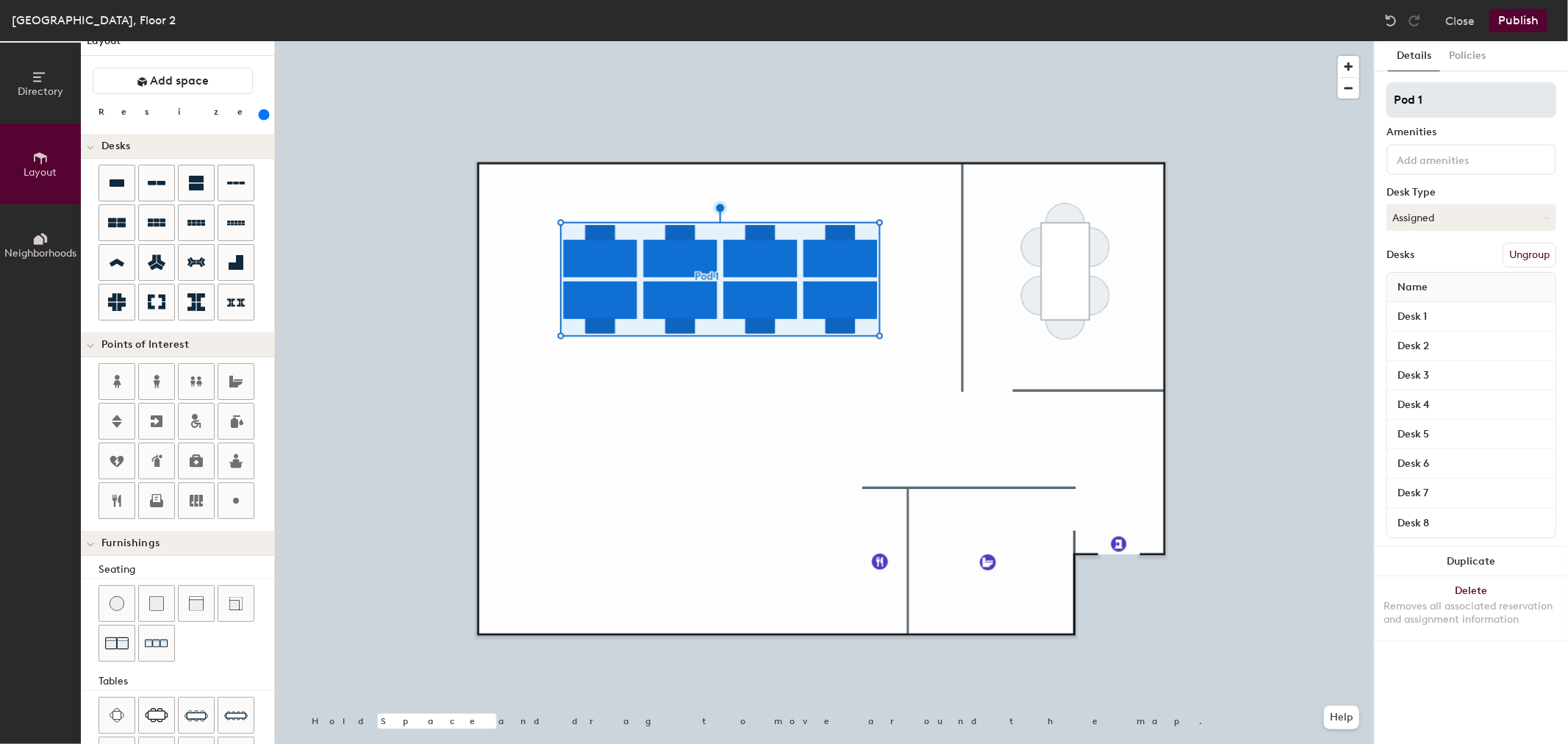
click at [1474, 96] on input "Pod 1" at bounding box center [1472, 100] width 170 height 35
click at [1474, 101] on input "Pod 1" at bounding box center [1472, 100] width 170 height 35
click at [1472, 104] on input "Pod 1" at bounding box center [1472, 100] width 170 height 35
type input "Pod 1-A"
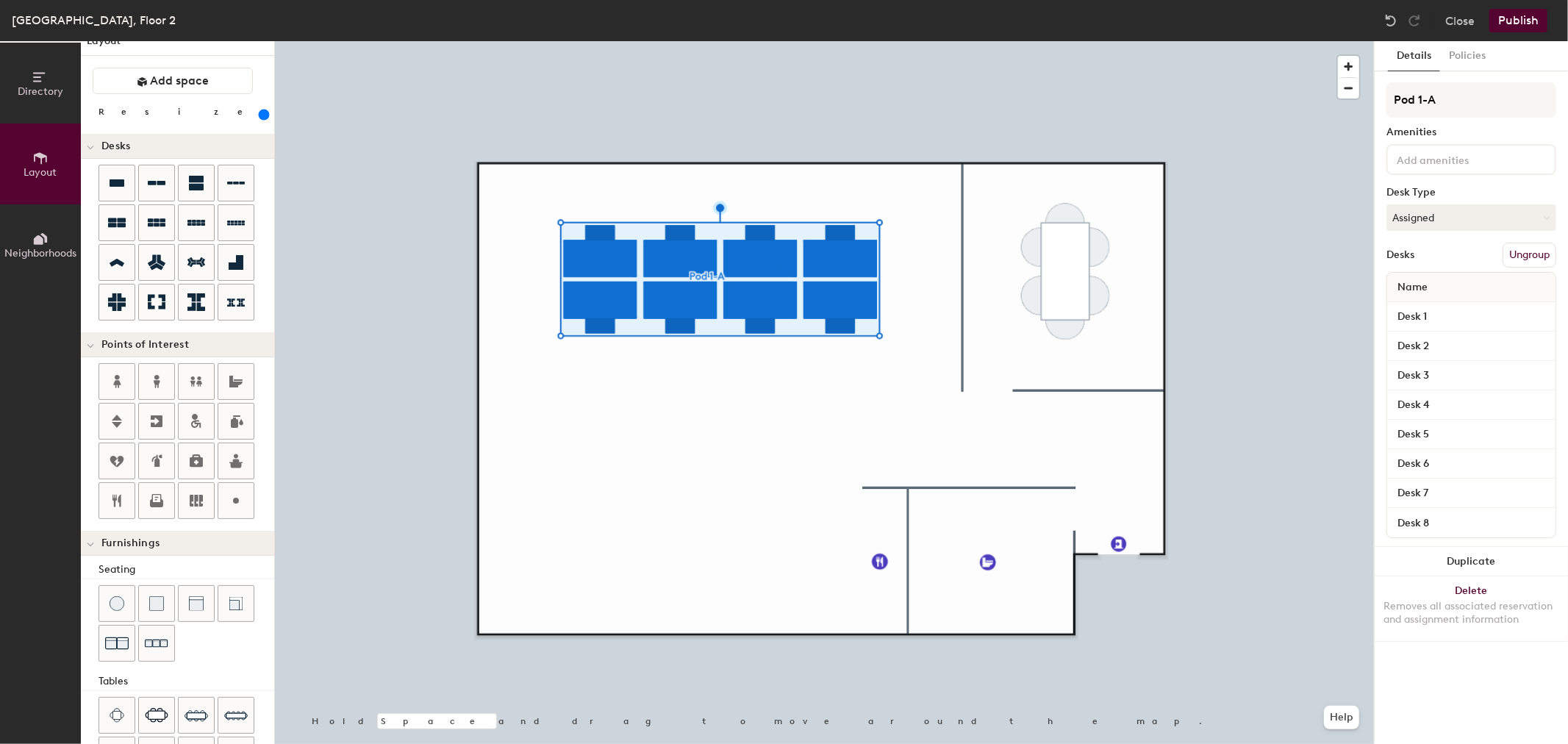
click at [1532, 25] on button "Publish" at bounding box center [1519, 20] width 58 height 24
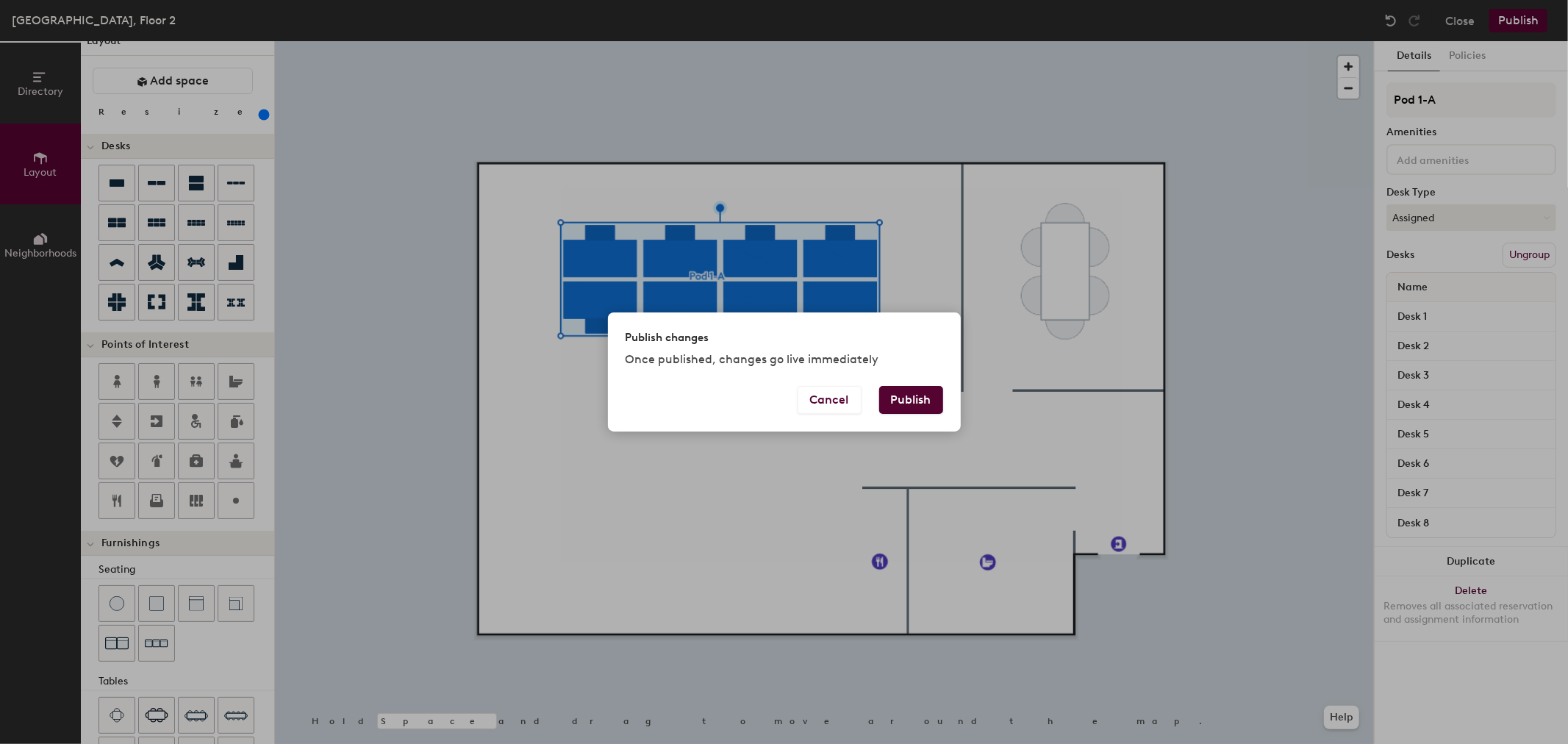
click at [901, 343] on div "Publish changes" at bounding box center [784, 338] width 317 height 16
click at [924, 394] on button "Publish" at bounding box center [911, 400] width 64 height 28
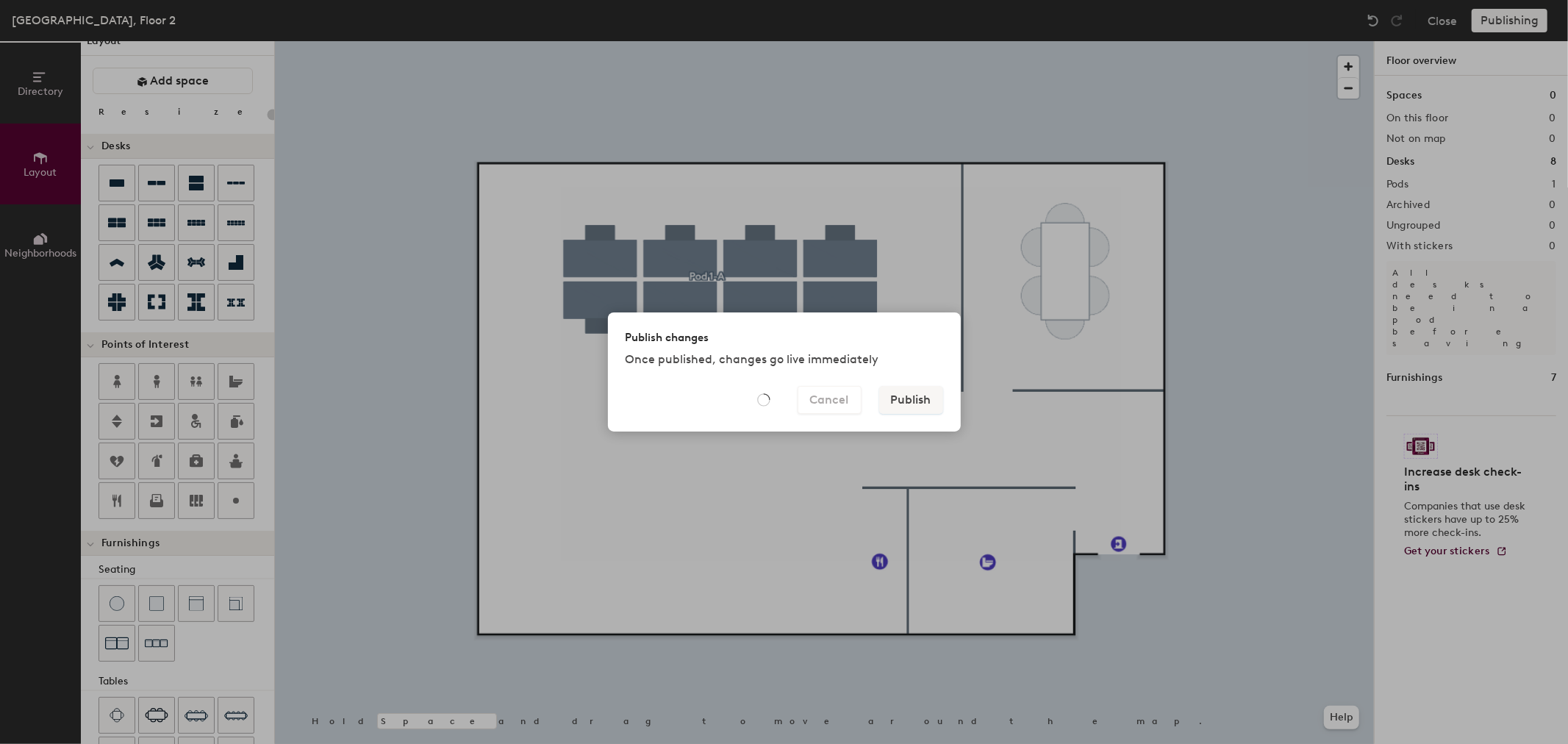
type input "20"
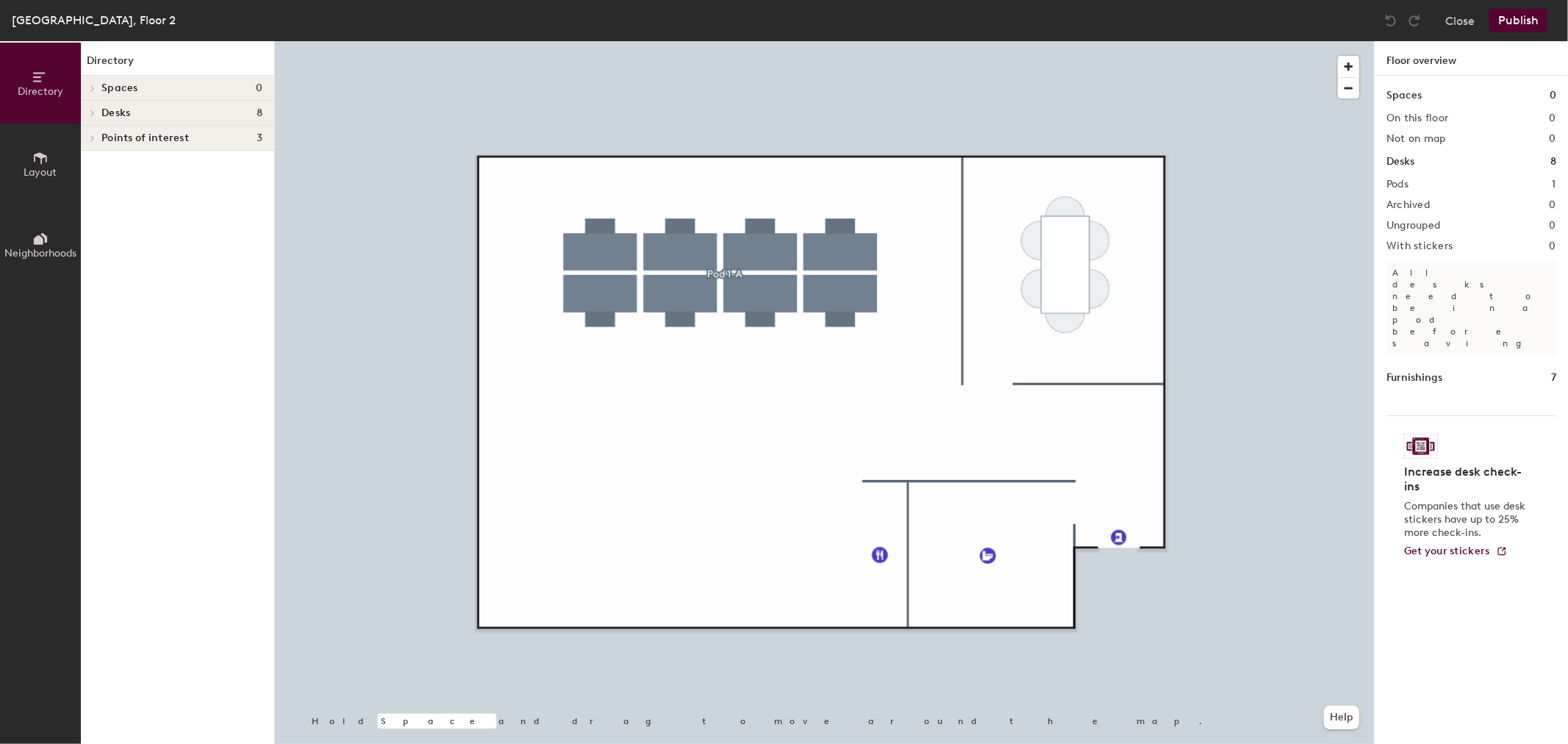
click at [41, 172] on span "Layout" at bounding box center [41, 172] width 33 height 12
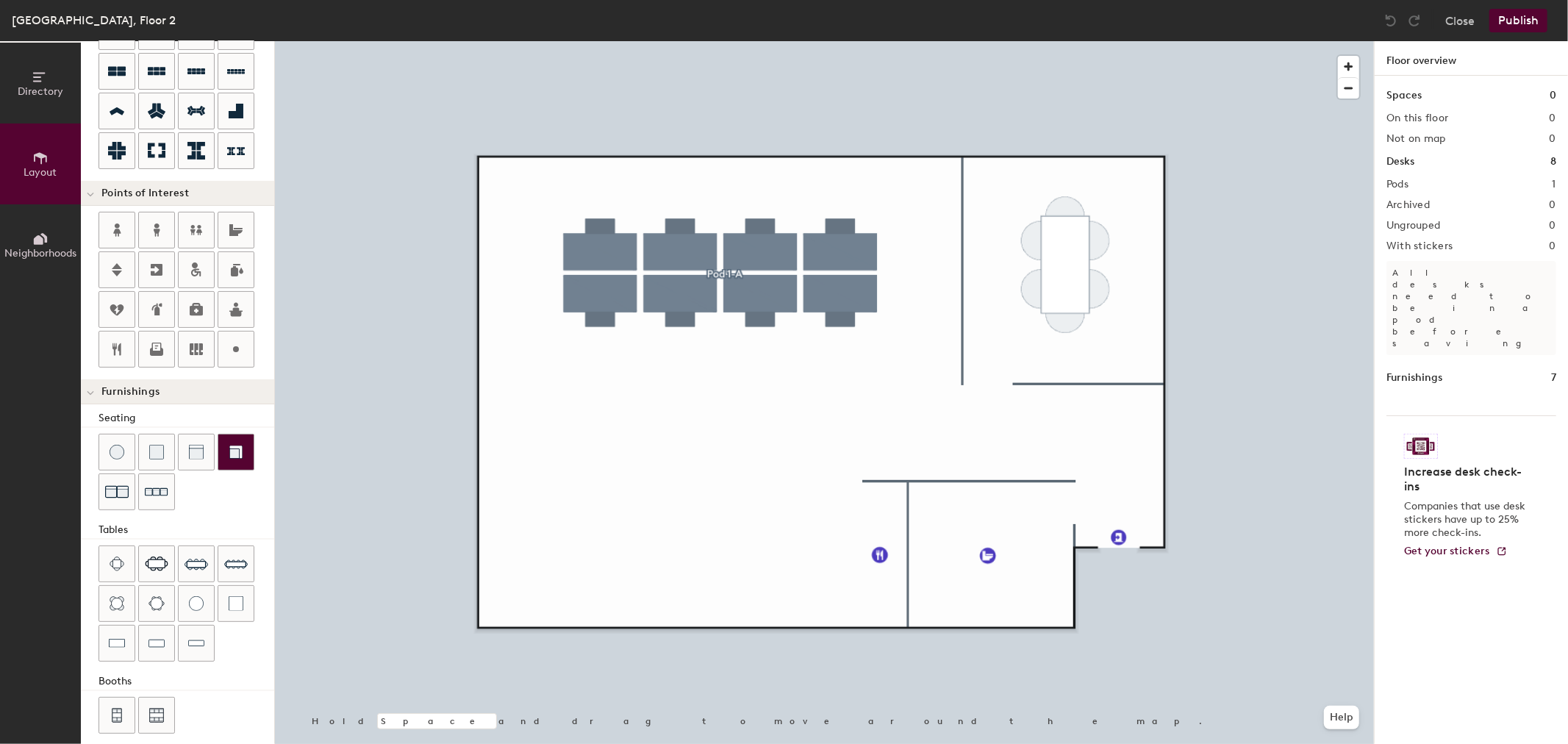
scroll to position [184, 0]
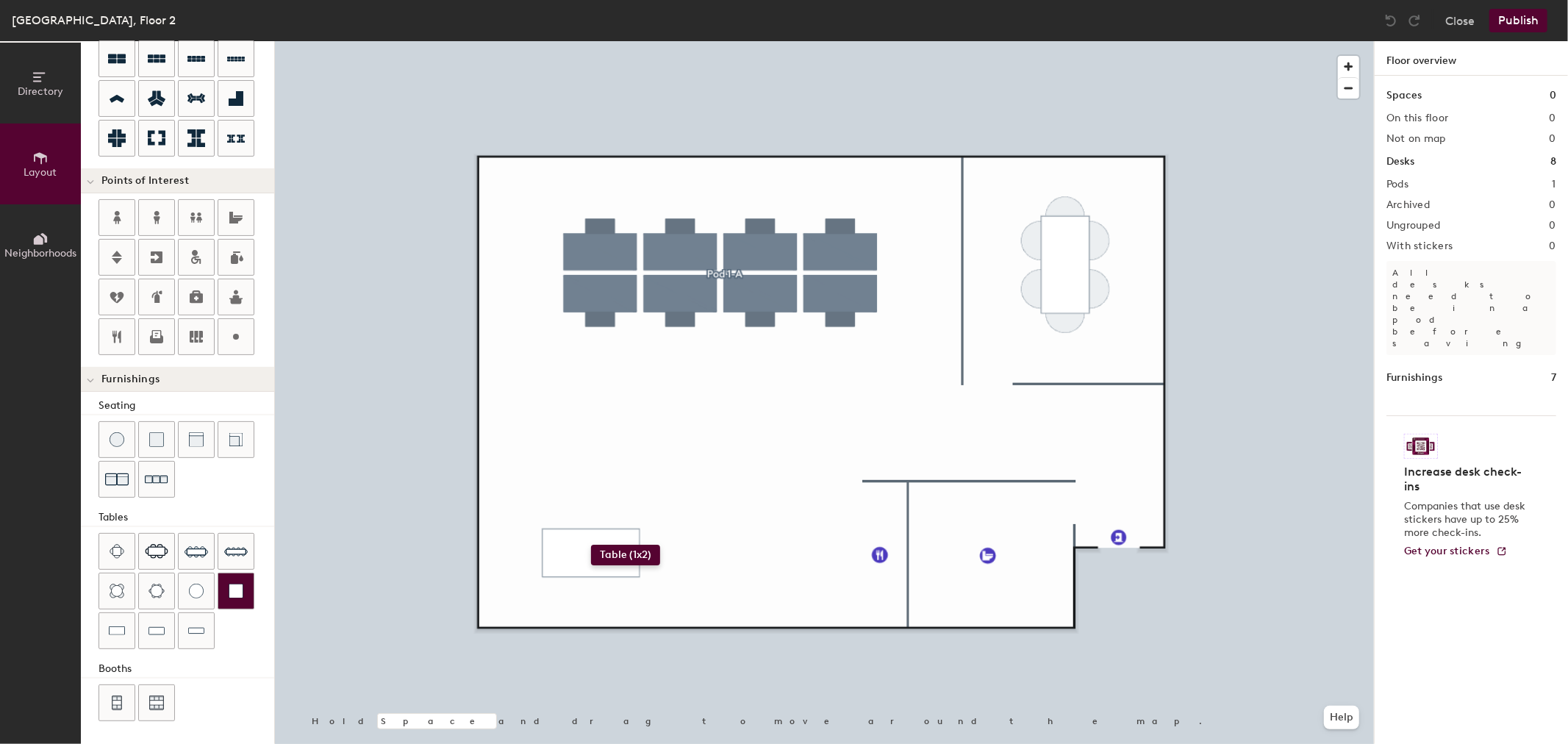
click at [591, 545] on div "Directory Layout Neighborhoods Layout Add space Resize Desks Points of Interest…" at bounding box center [784, 392] width 1568 height 703
click at [610, 521] on div "Directory Layout Neighborhoods Layout Add space Resize Desks Points of Interest…" at bounding box center [784, 392] width 1568 height 703
click at [502, 201] on div "Directory Layout Neighborhoods Layout Add space Resize Desks Points of Interest…" at bounding box center [784, 392] width 1568 height 703
click at [524, 234] on span "Done" at bounding box center [525, 233] width 43 height 25
click at [658, 41] on div at bounding box center [824, 41] width 1099 height 0
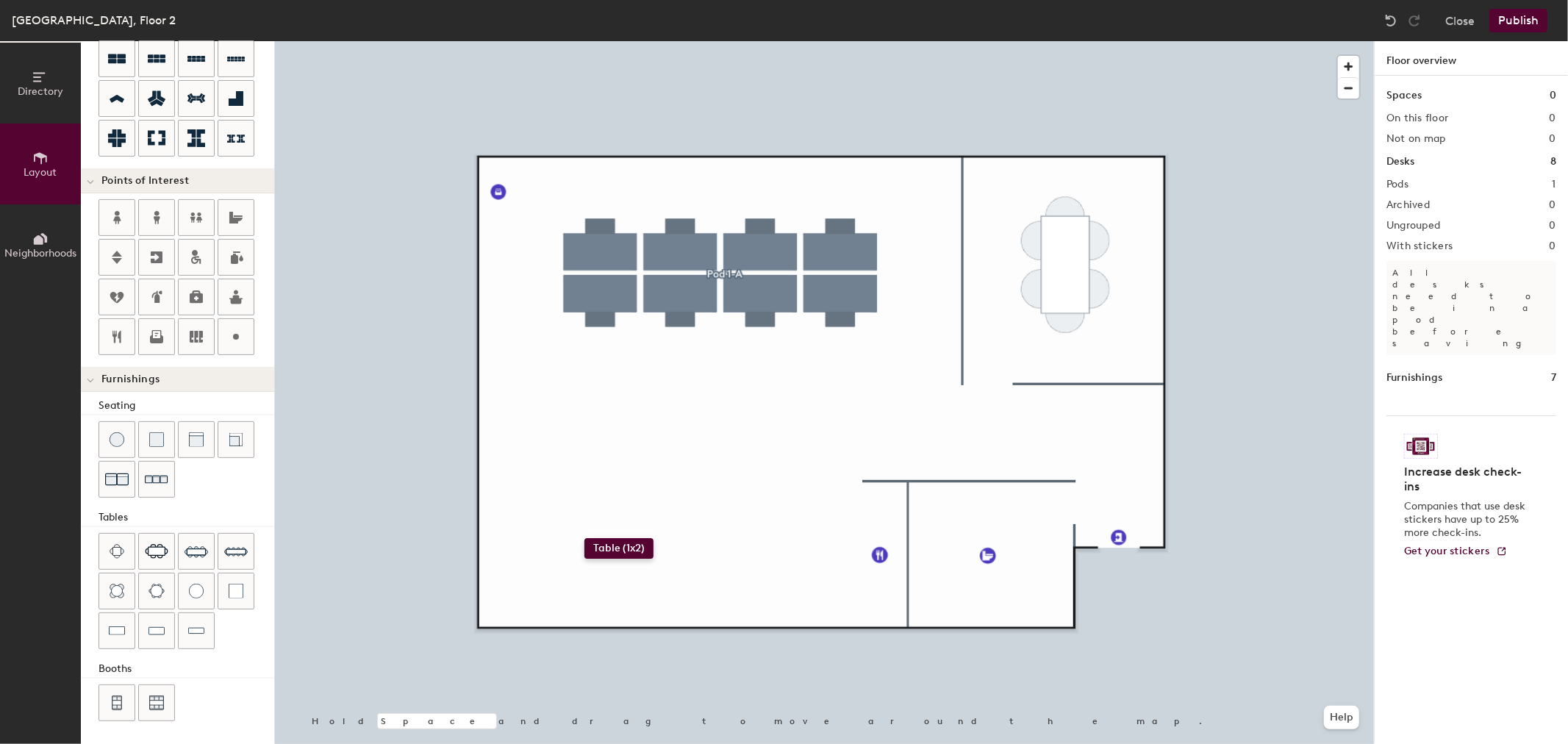
click at [585, 539] on div "Directory Layout Neighborhoods Layout Add space Resize Desks Points of Interest…" at bounding box center [784, 392] width 1568 height 703
click at [210, 639] on div at bounding box center [196, 631] width 35 height 35
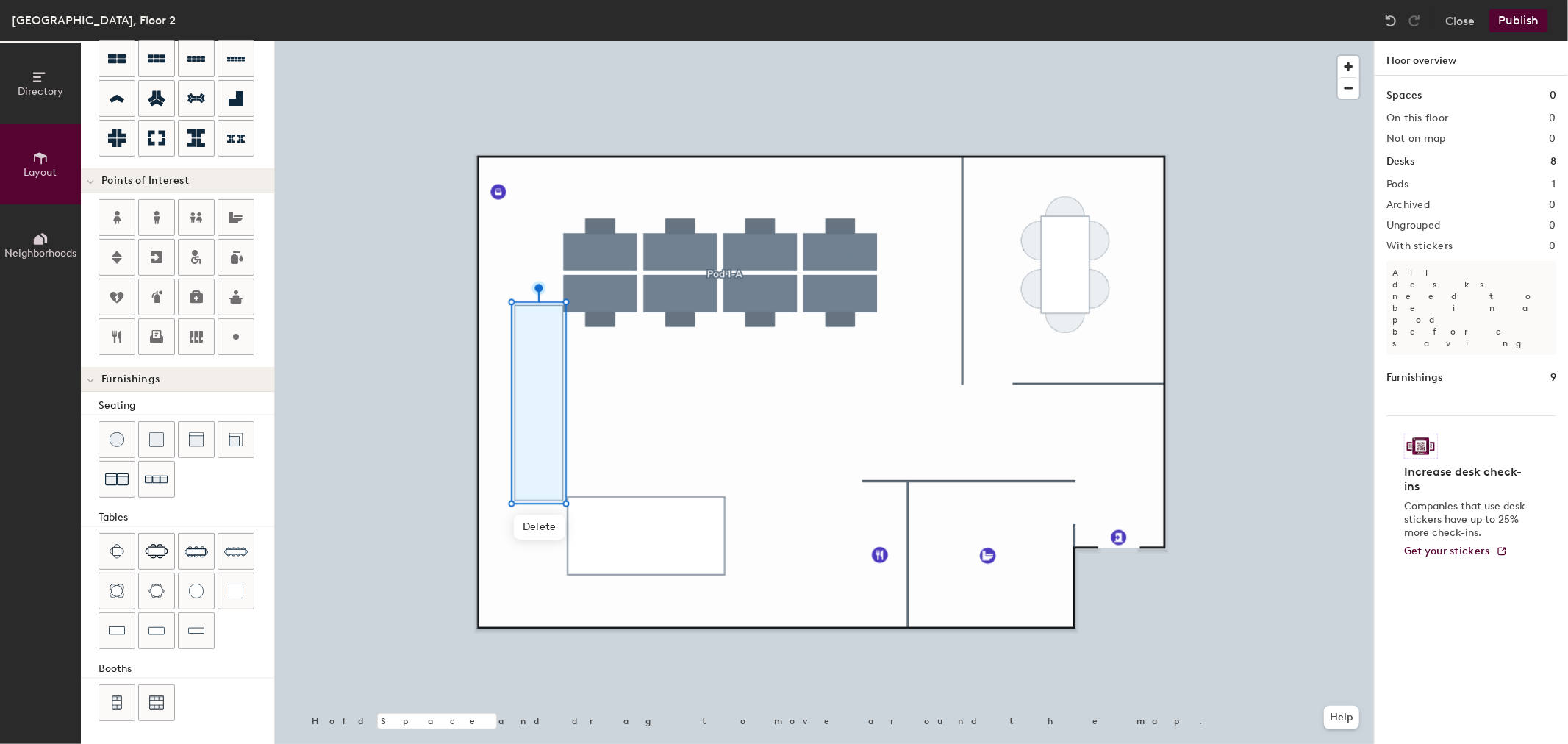
click at [641, 41] on div at bounding box center [824, 41] width 1099 height 0
click at [552, 41] on div at bounding box center [824, 41] width 1099 height 0
click at [1251, 41] on div at bounding box center [824, 41] width 1099 height 0
click at [862, 41] on div at bounding box center [824, 41] width 1099 height 0
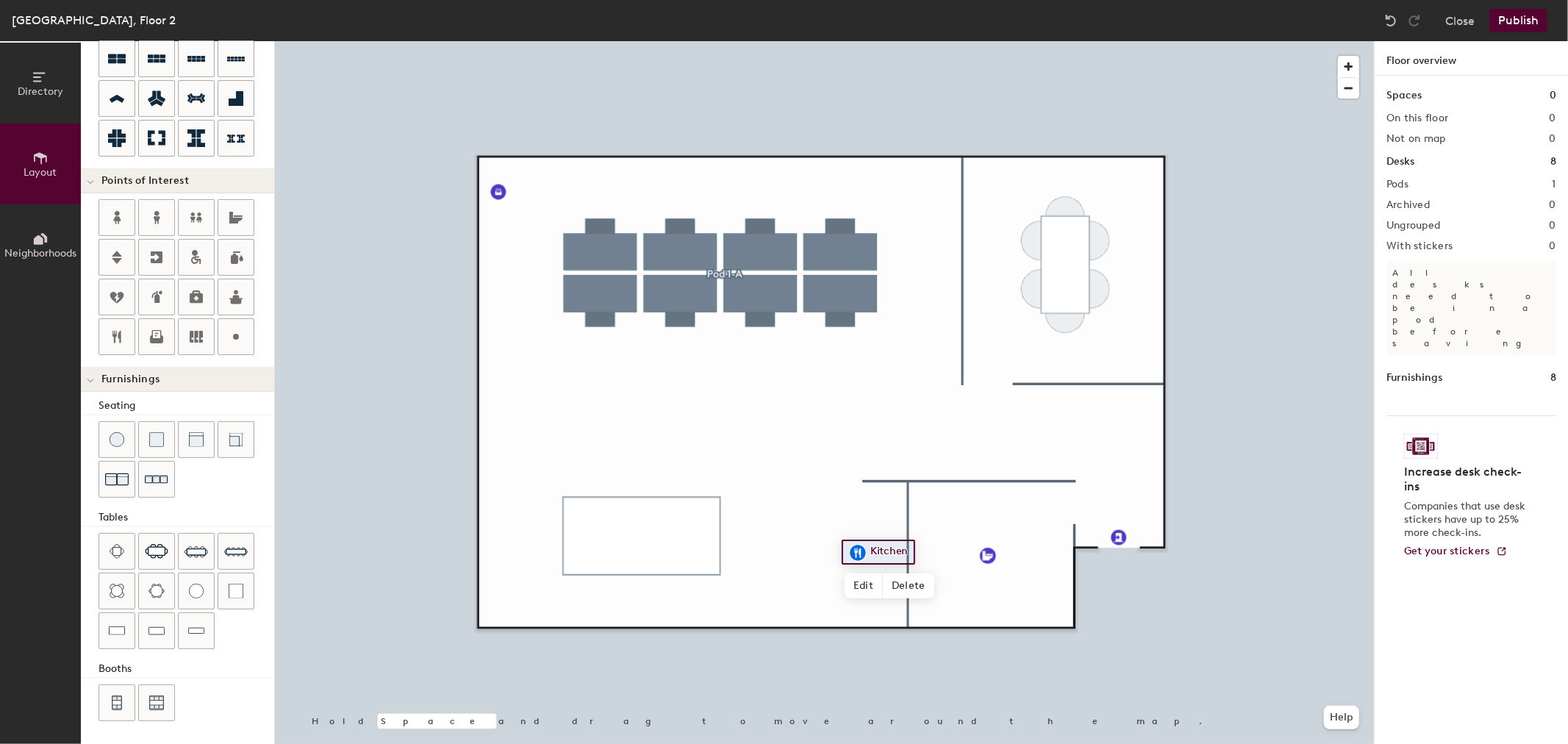
click at [1208, 41] on div at bounding box center [824, 41] width 1099 height 0
click at [985, 513] on div "Directory Layout Neighborhoods Layout Add space Resize Desks Points of Interest…" at bounding box center [784, 392] width 1568 height 703
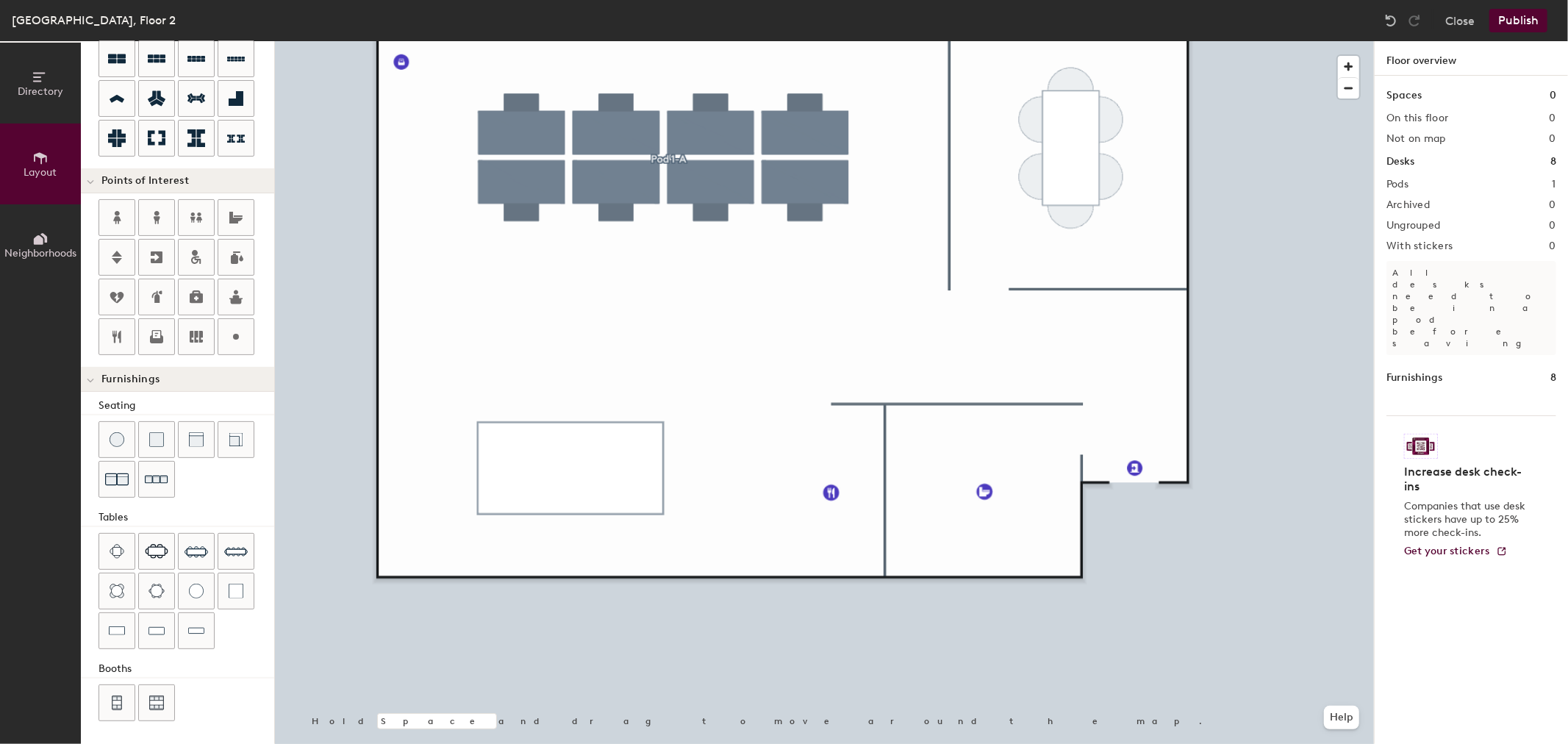
click at [716, 41] on div at bounding box center [824, 41] width 1099 height 0
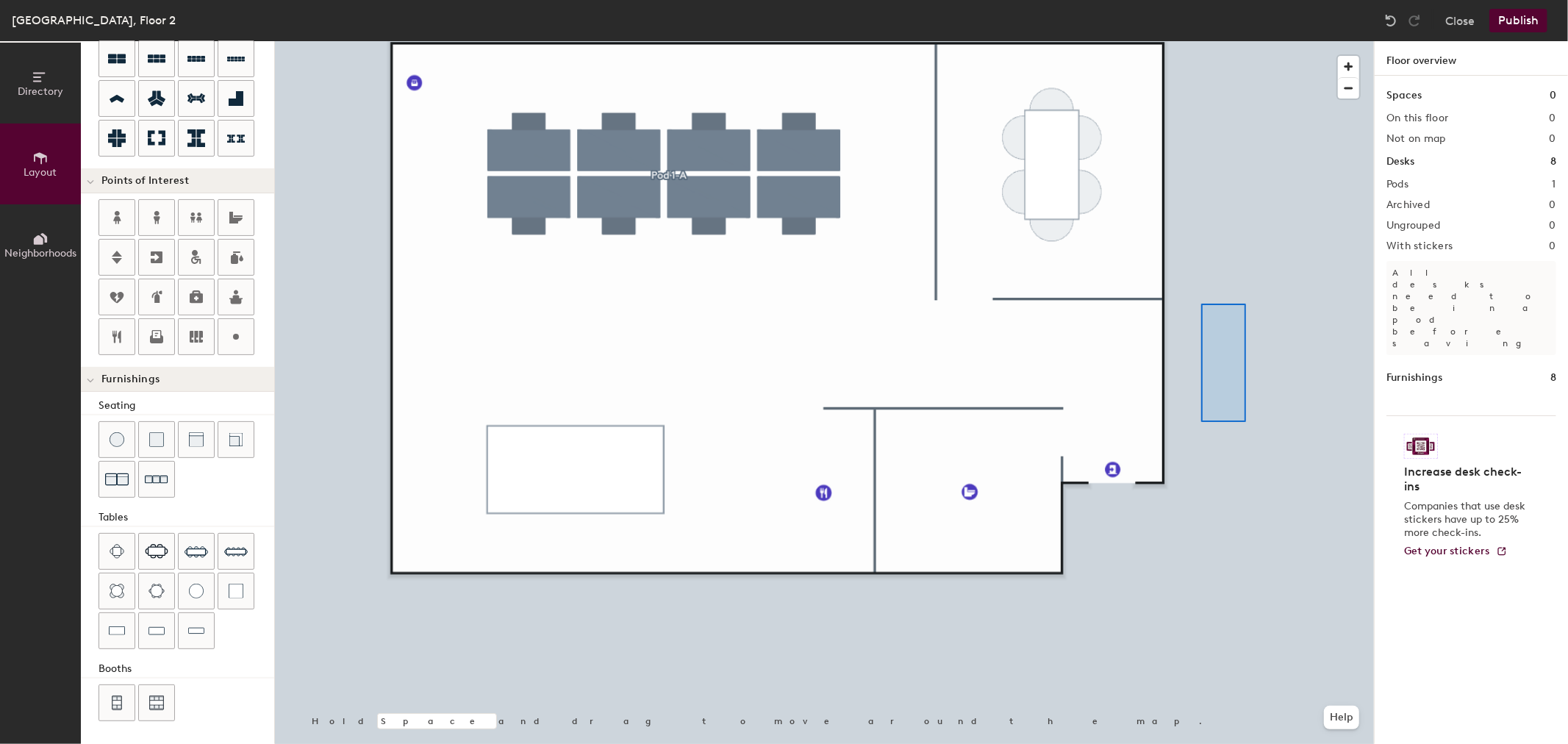
drag, startPoint x: 198, startPoint y: 635, endPoint x: 1203, endPoint y: 391, distance: 1034.2
click at [1244, 41] on div at bounding box center [824, 41] width 1099 height 0
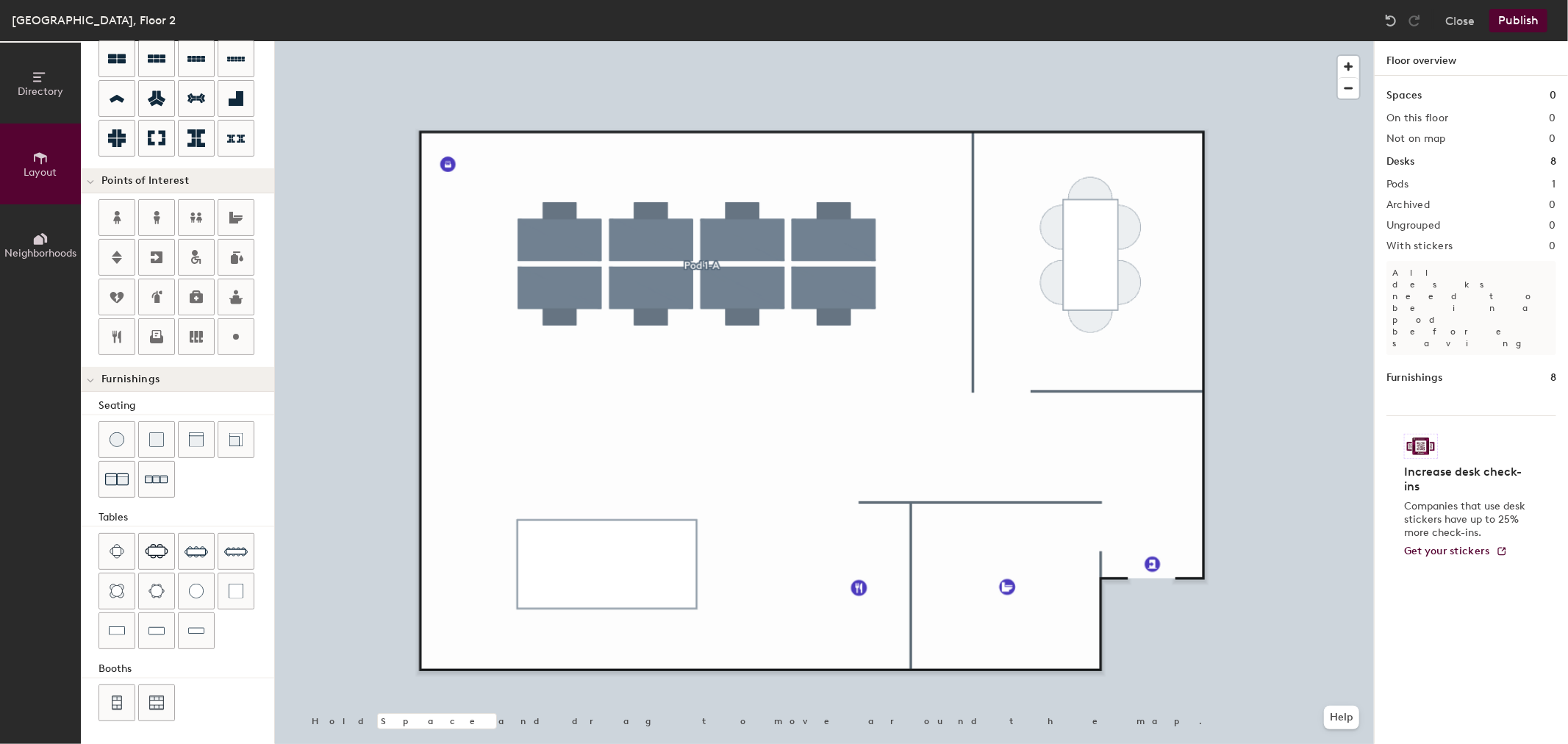
type input "20"
click at [63, 94] on button "Directory" at bounding box center [40, 83] width 81 height 81
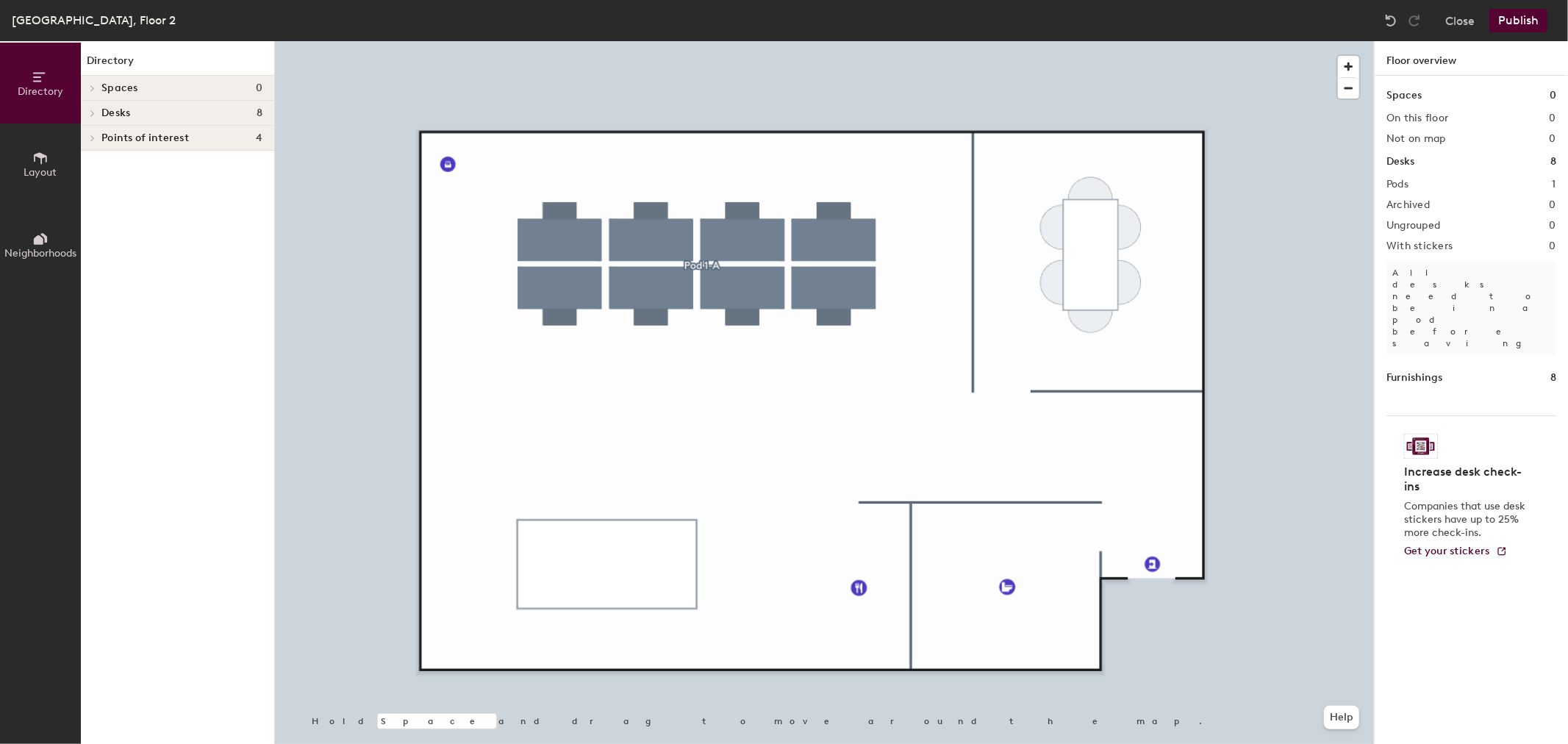
click at [156, 76] on div "Spaces 0" at bounding box center [177, 88] width 193 height 25
click at [153, 83] on h4 "Spaces 0" at bounding box center [182, 88] width 161 height 11
click at [1010, 41] on div at bounding box center [824, 41] width 1099 height 0
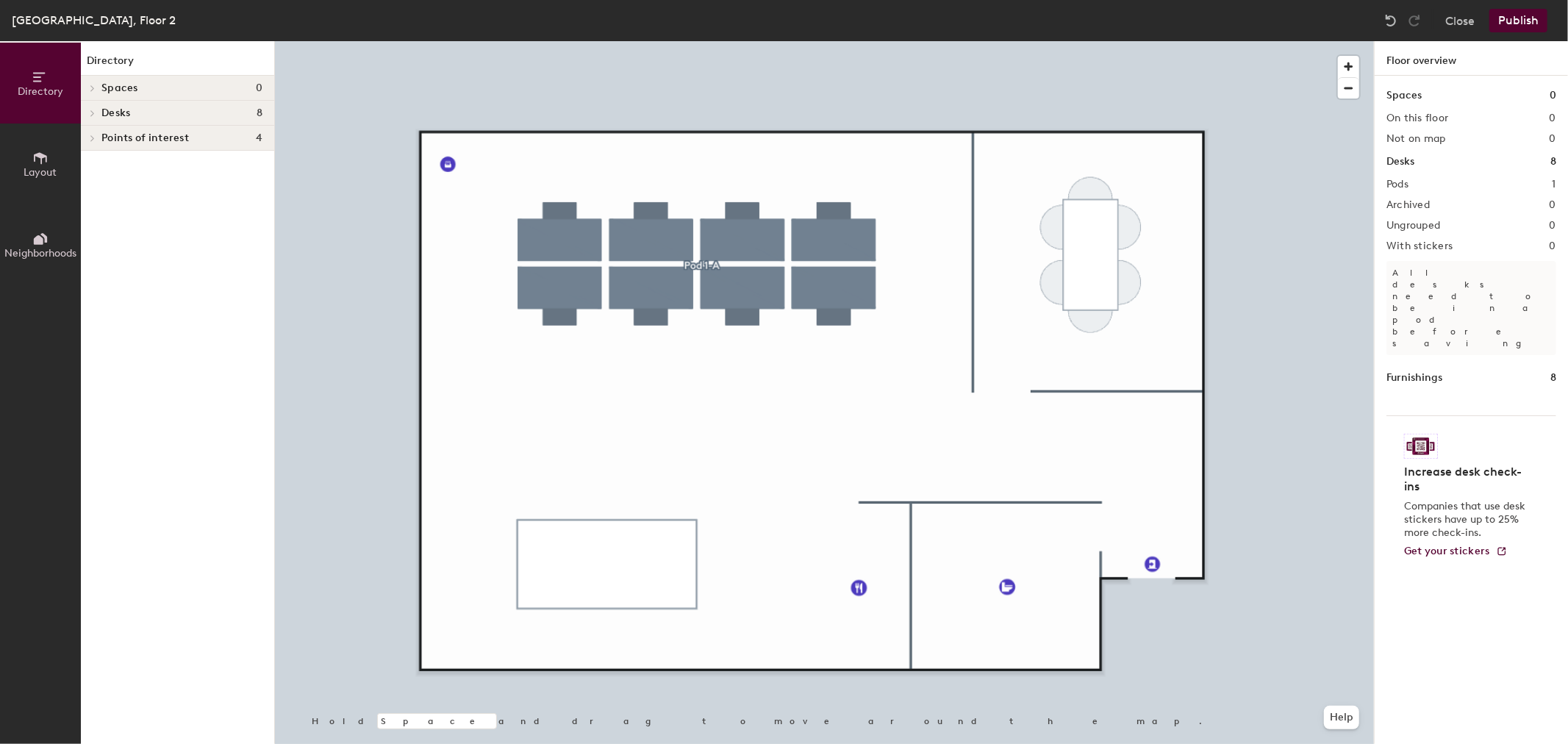
click at [54, 89] on span "Directory" at bounding box center [40, 91] width 46 height 12
click at [57, 172] on button "Layout" at bounding box center [40, 164] width 81 height 81
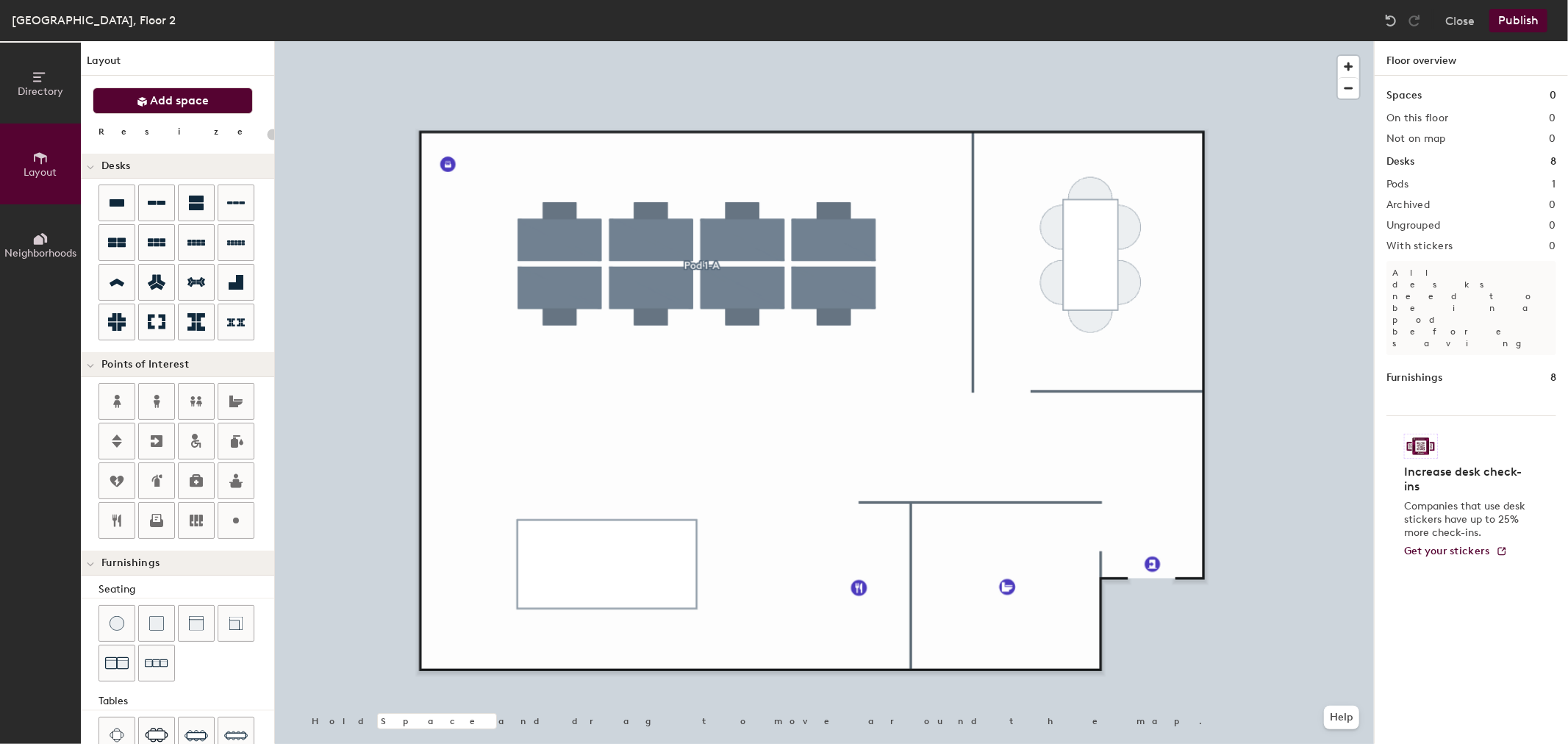
click at [160, 113] on button "Add space" at bounding box center [173, 101] width 160 height 26
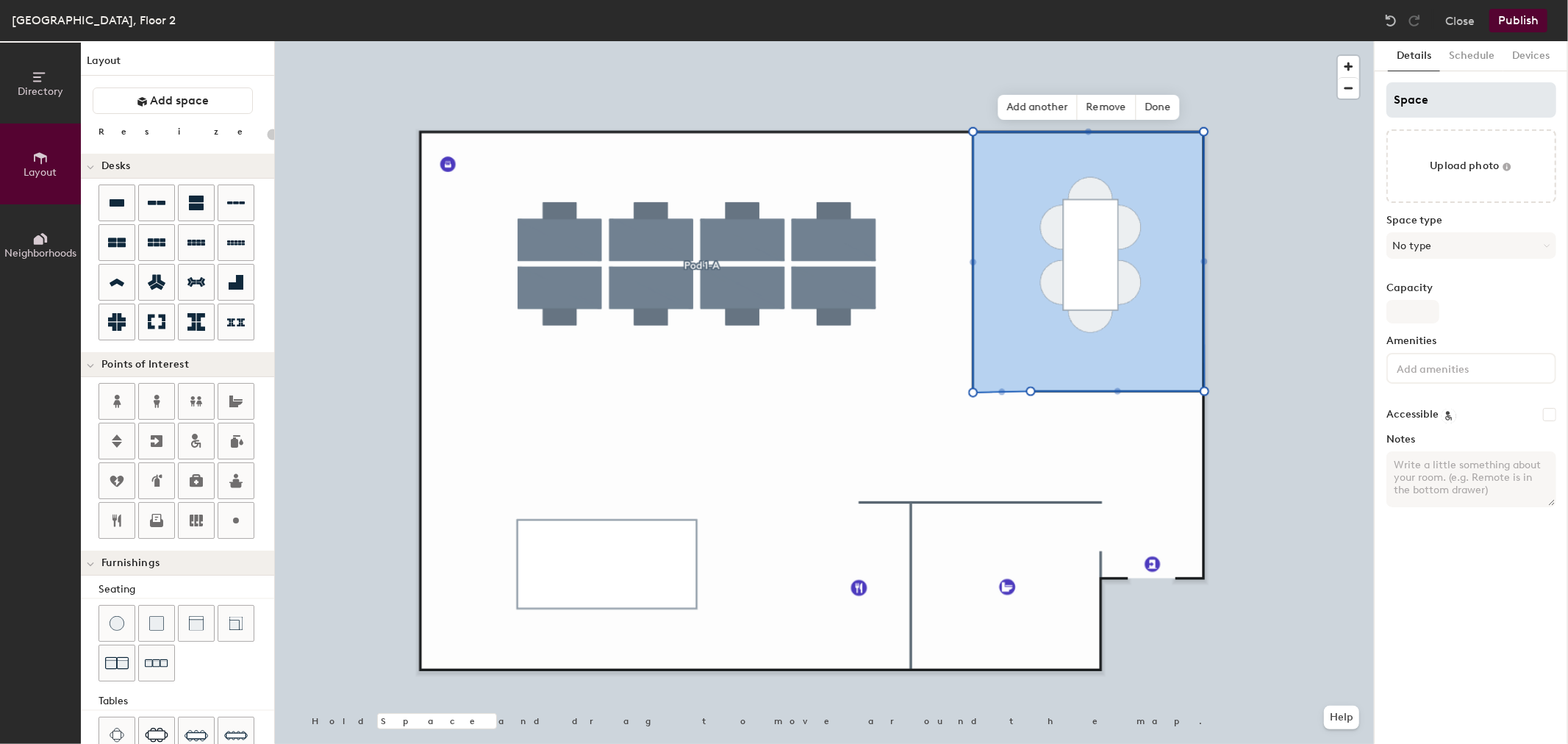
type input "20"
click at [1458, 94] on input "Space" at bounding box center [1472, 100] width 170 height 35
type input "LA"
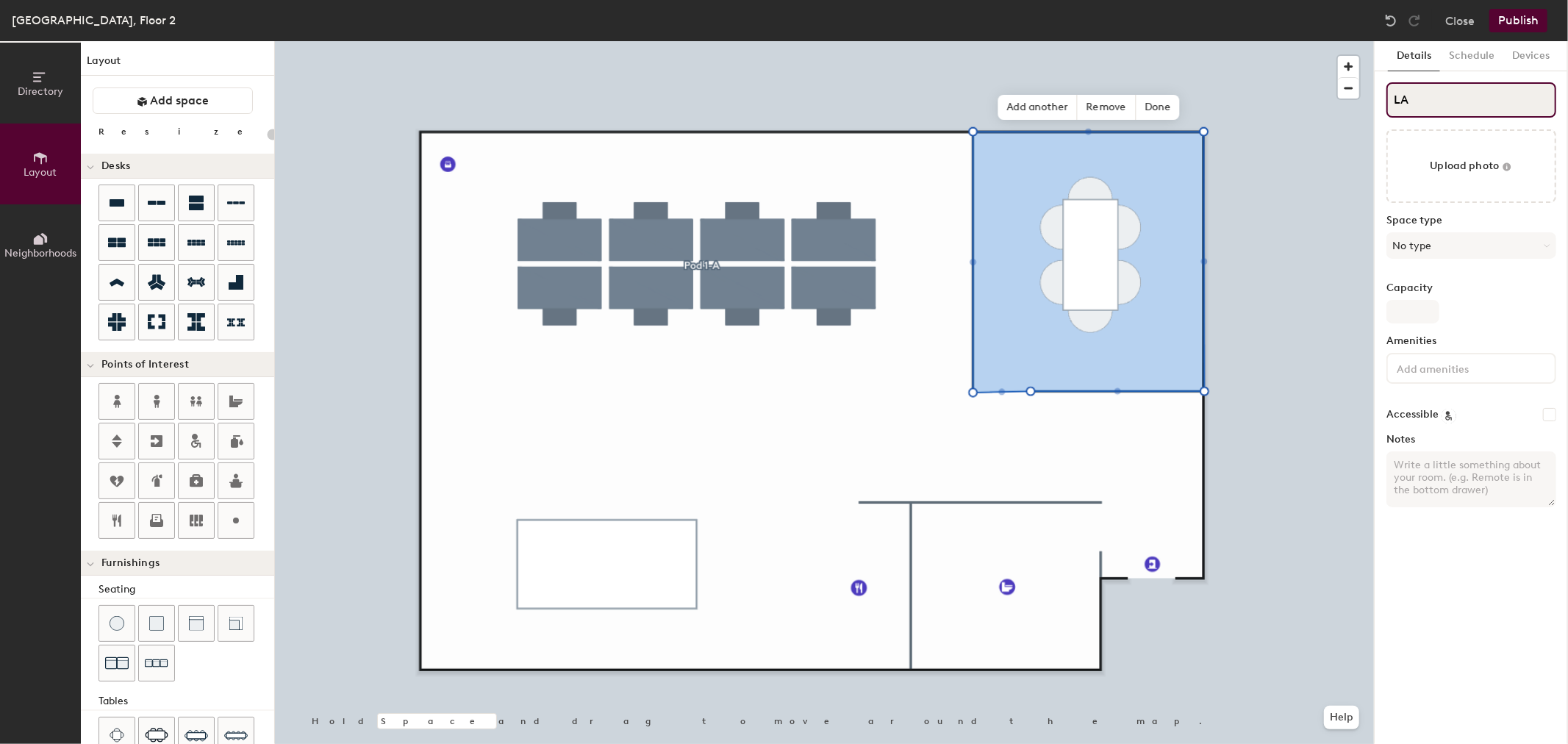
type input "20"
type input "LA"
type input "20"
type input "LA C"
type input "20"
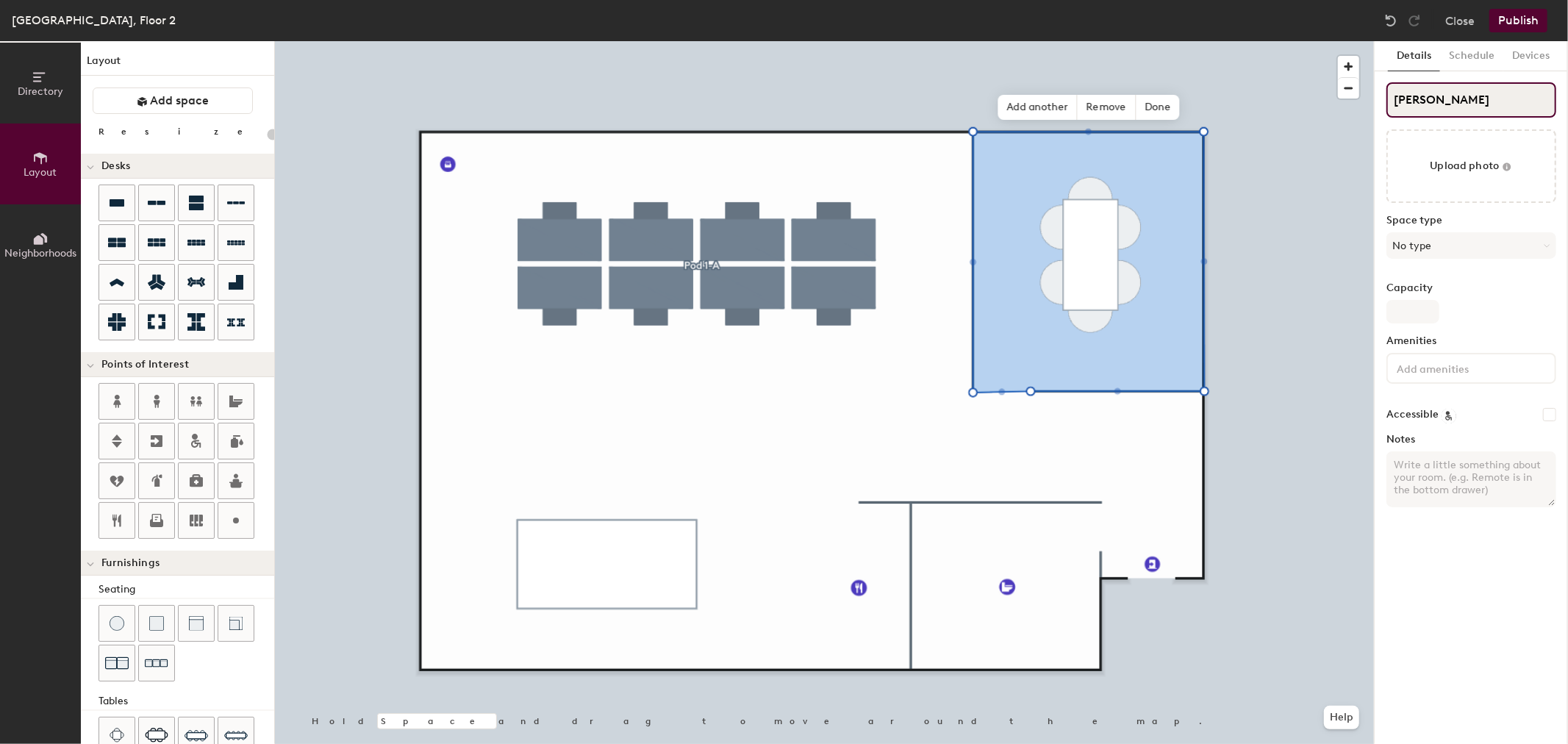
type input "LA Confere"
type input "20"
type input "LA Conference"
type input "20"
type input "LA Conference R"
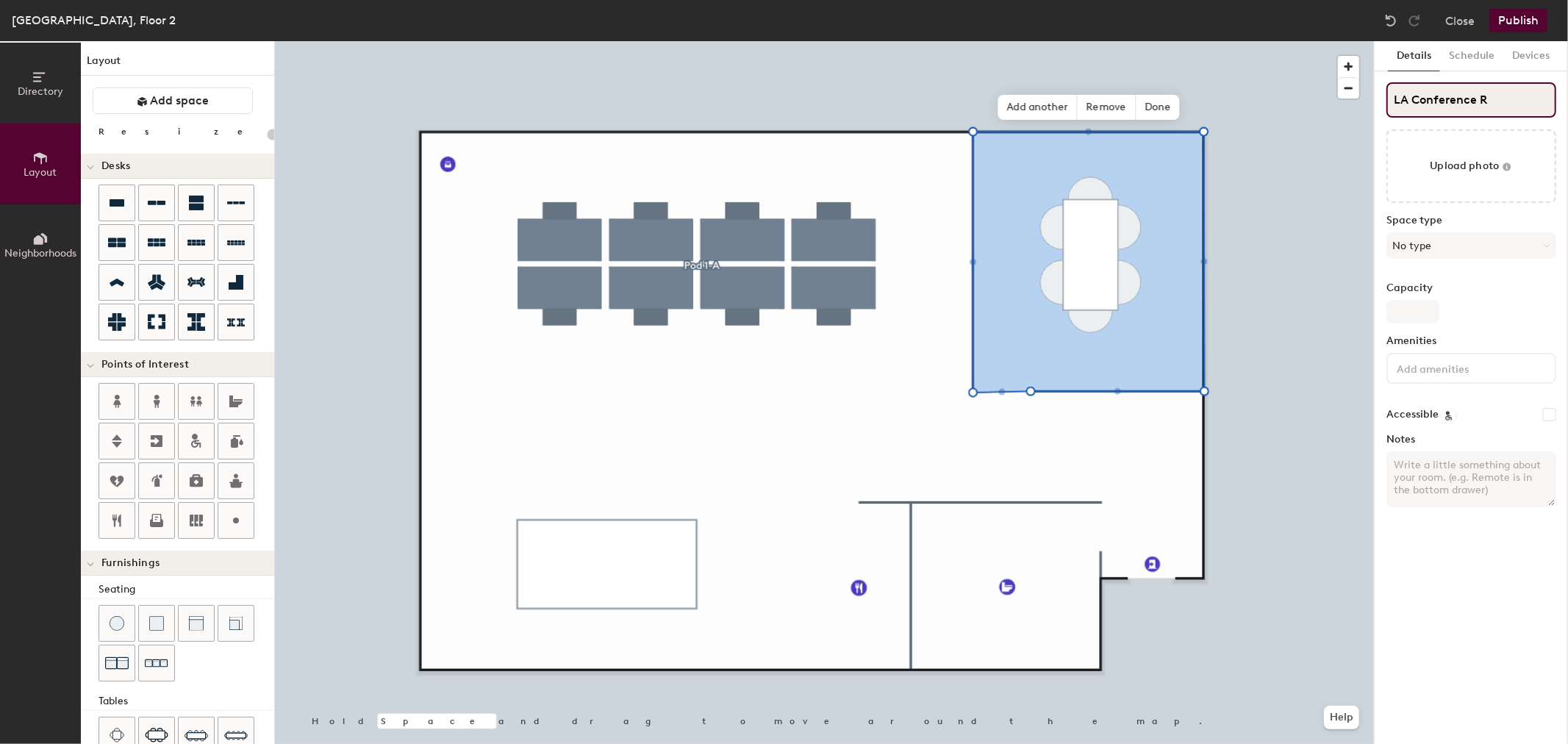
type input "20"
type input "LA Conference Ro"
type input "20"
type input "LA Conference Room"
type input "20"
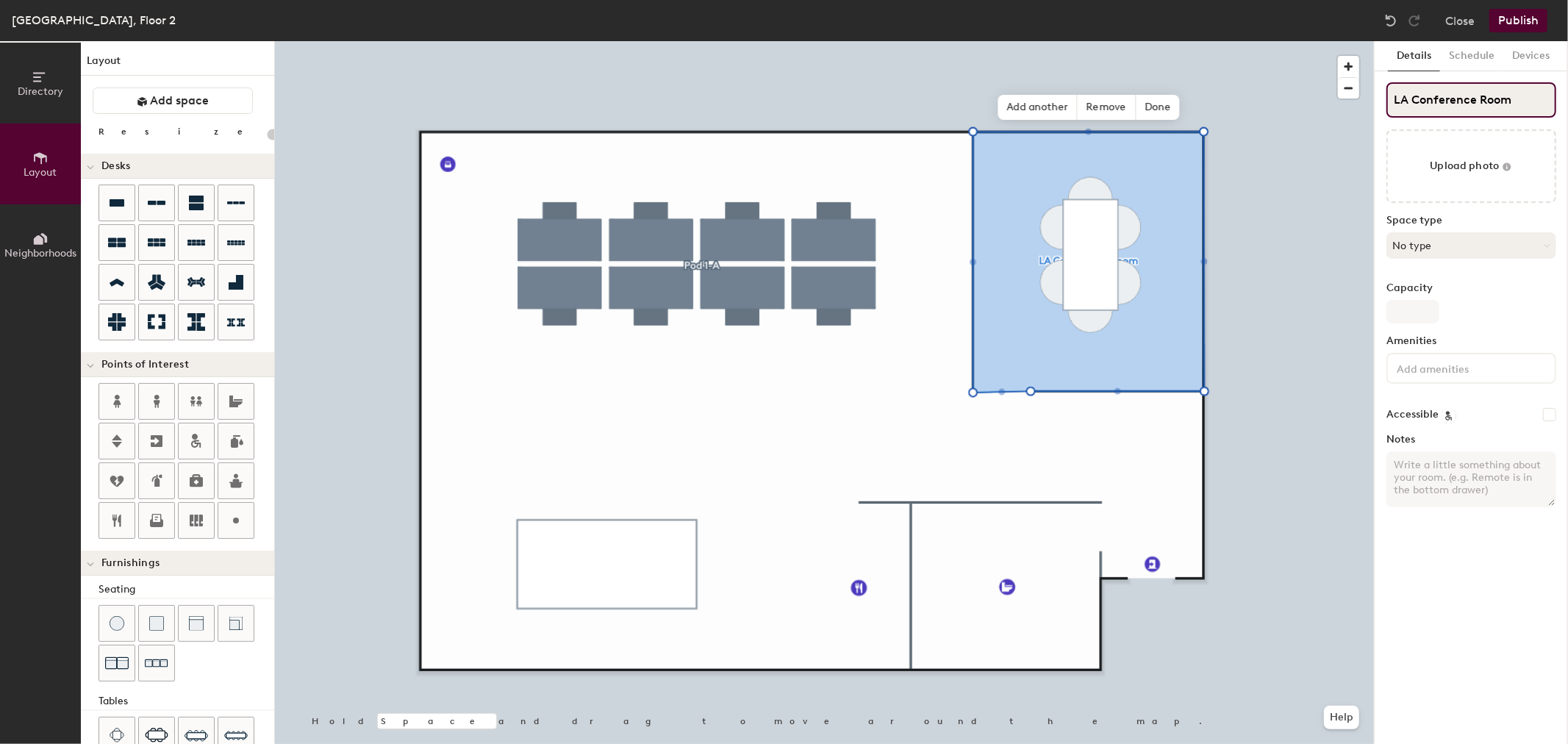
type input "LA Conference Room"
click at [1462, 253] on button "No type" at bounding box center [1472, 246] width 170 height 26
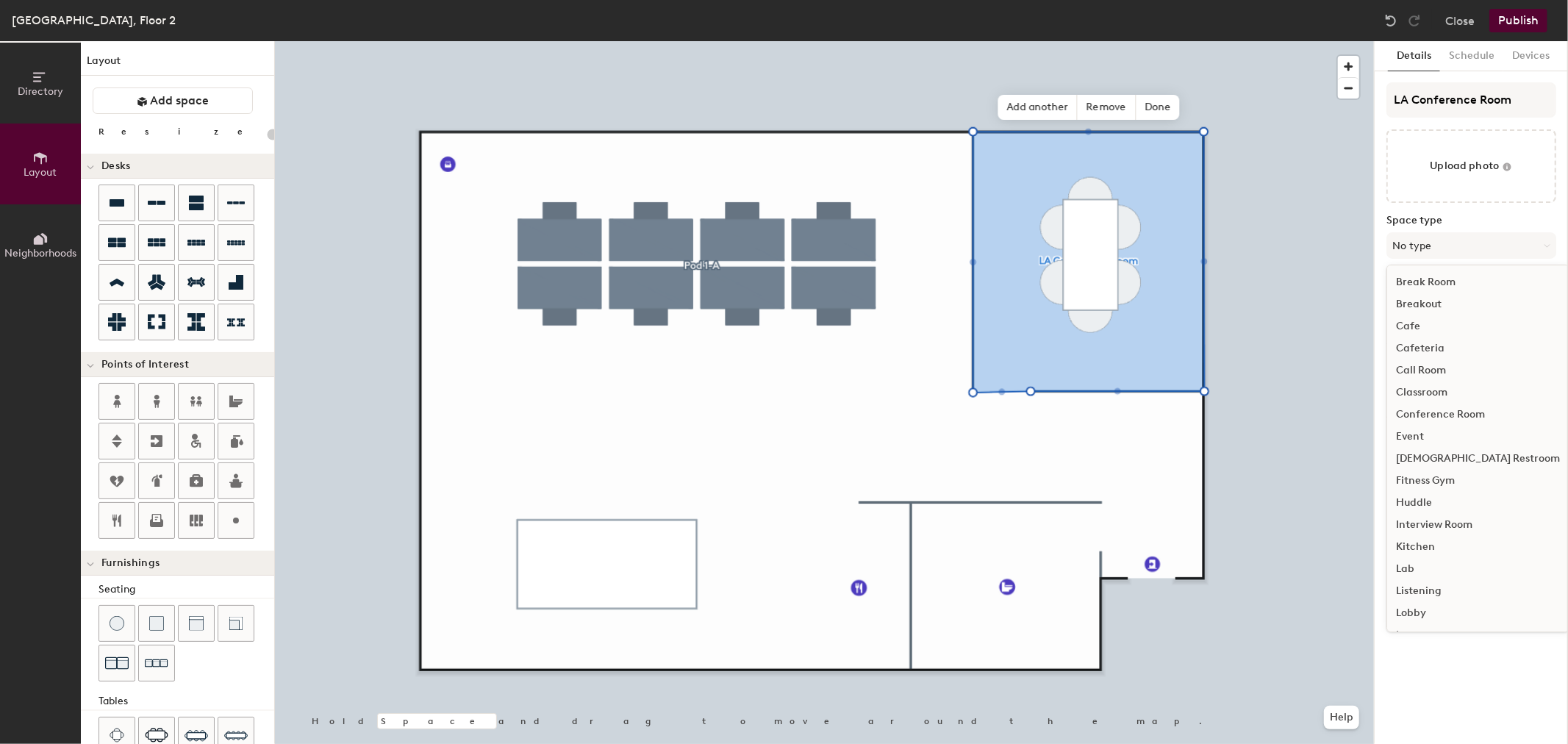
click at [1466, 415] on div "Conference Room" at bounding box center [1478, 414] width 182 height 22
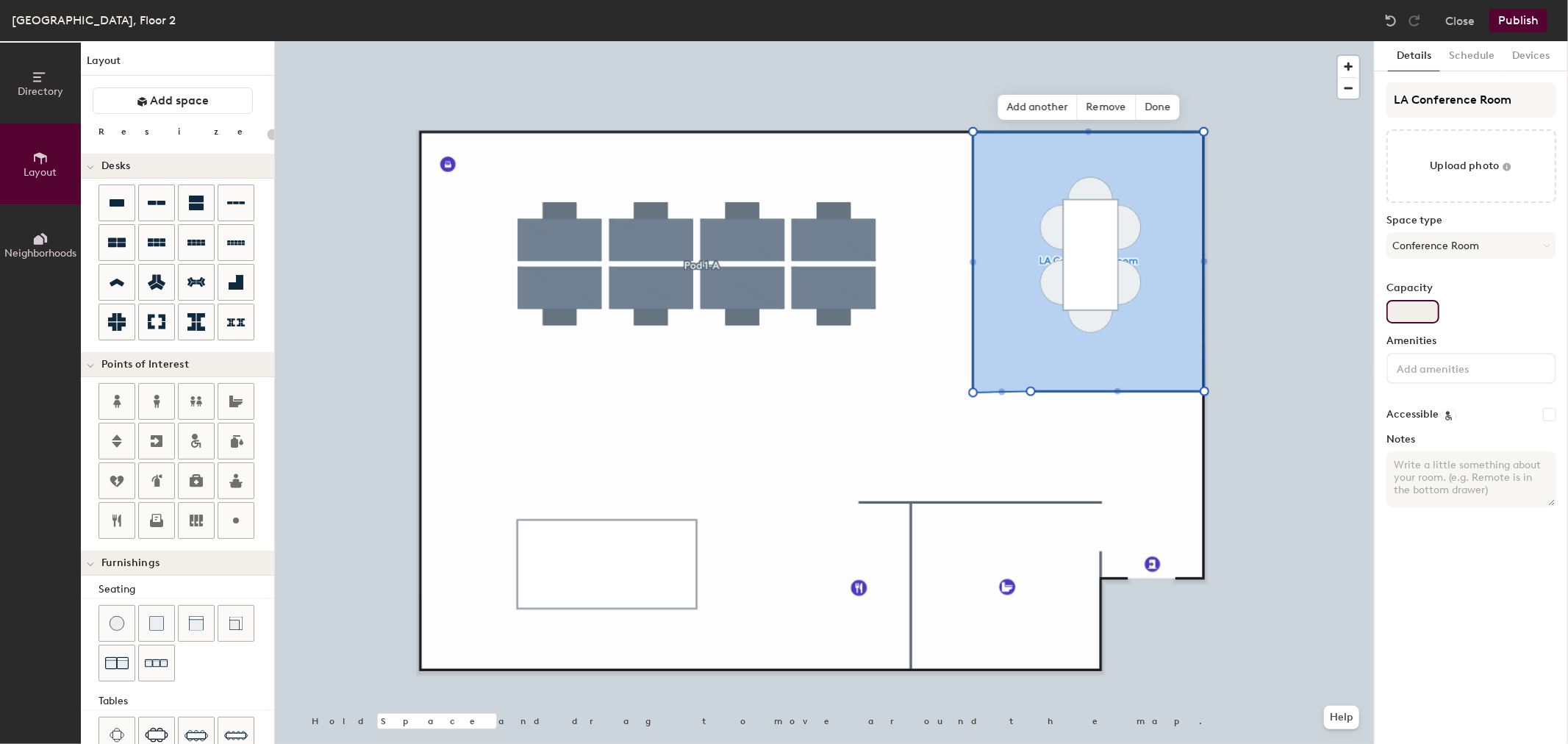
click at [1415, 311] on input "Capacity" at bounding box center [1413, 311] width 53 height 24
type input "20"
click at [1419, 313] on input "Capacity" at bounding box center [1413, 311] width 53 height 24
type input "6"
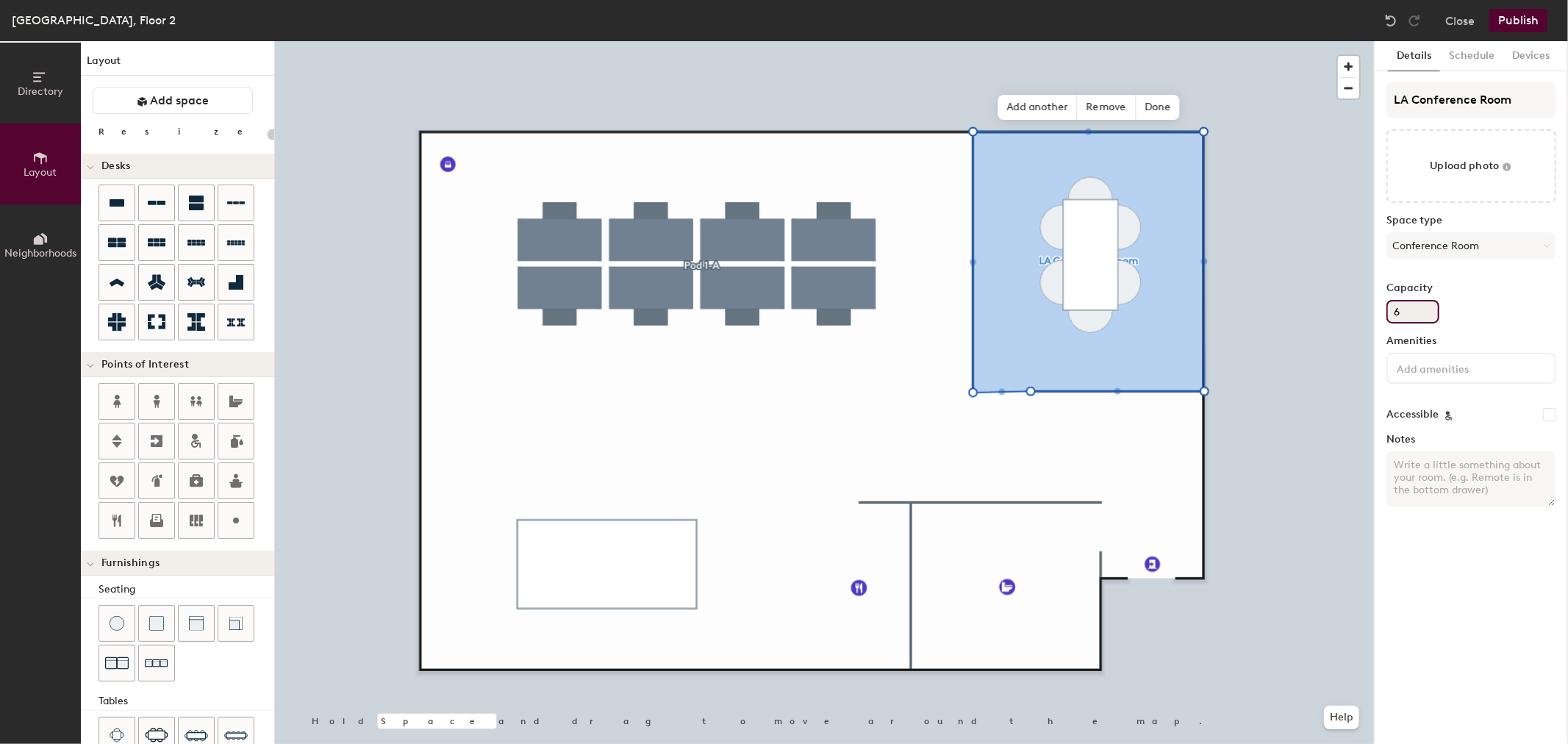
type input "20"
type input "6"
click at [1494, 283] on label "Capacity" at bounding box center [1472, 288] width 170 height 11
click at [1440, 300] on input "6" at bounding box center [1413, 311] width 53 height 24
click at [1466, 368] on input at bounding box center [1460, 368] width 132 height 18
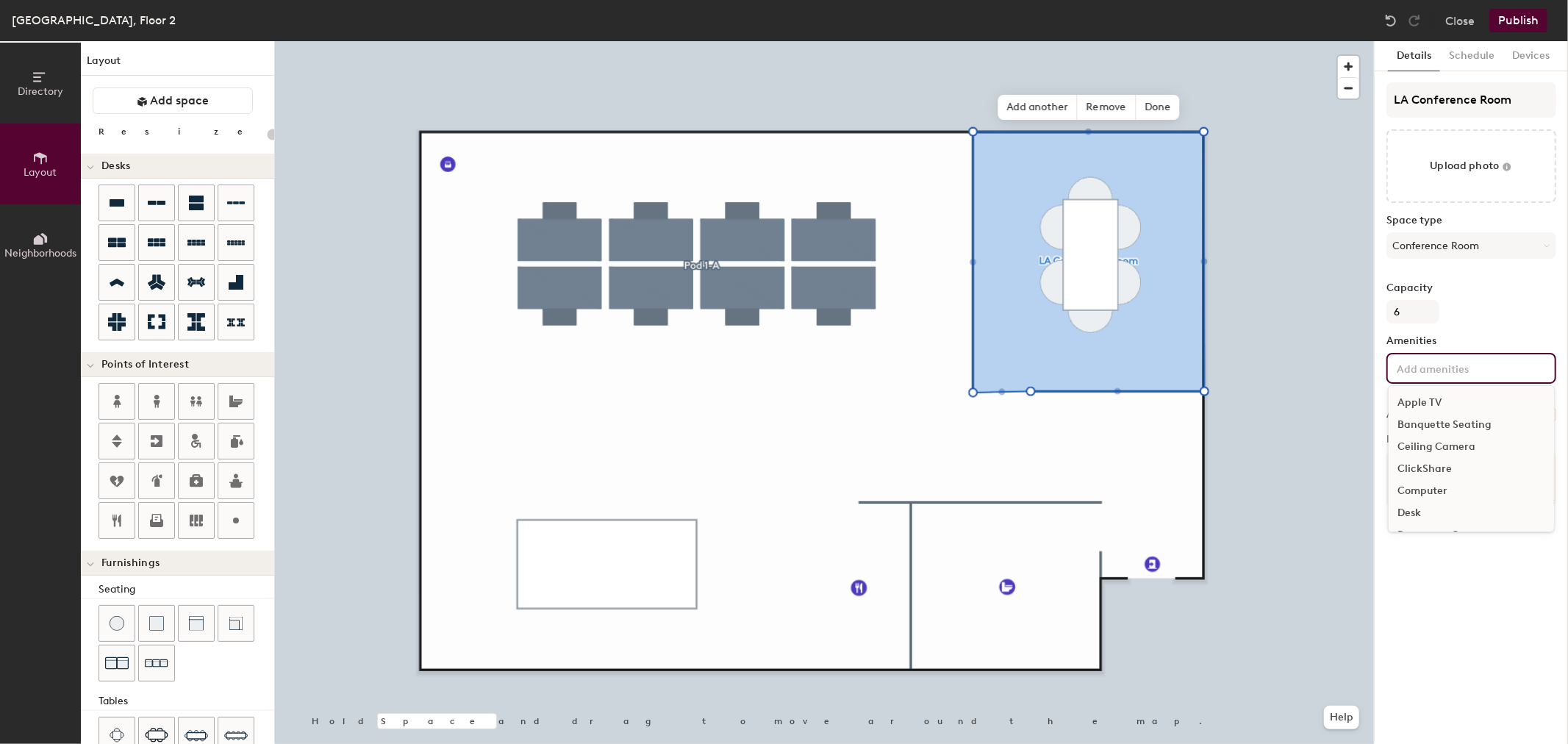
click at [1465, 464] on div "ClickShare" at bounding box center [1472, 469] width 166 height 22
click at [1479, 453] on div "Touch Screen" at bounding box center [1472, 455] width 166 height 22
click at [1476, 475] on div "Video Conferencing" at bounding box center [1472, 477] width 166 height 22
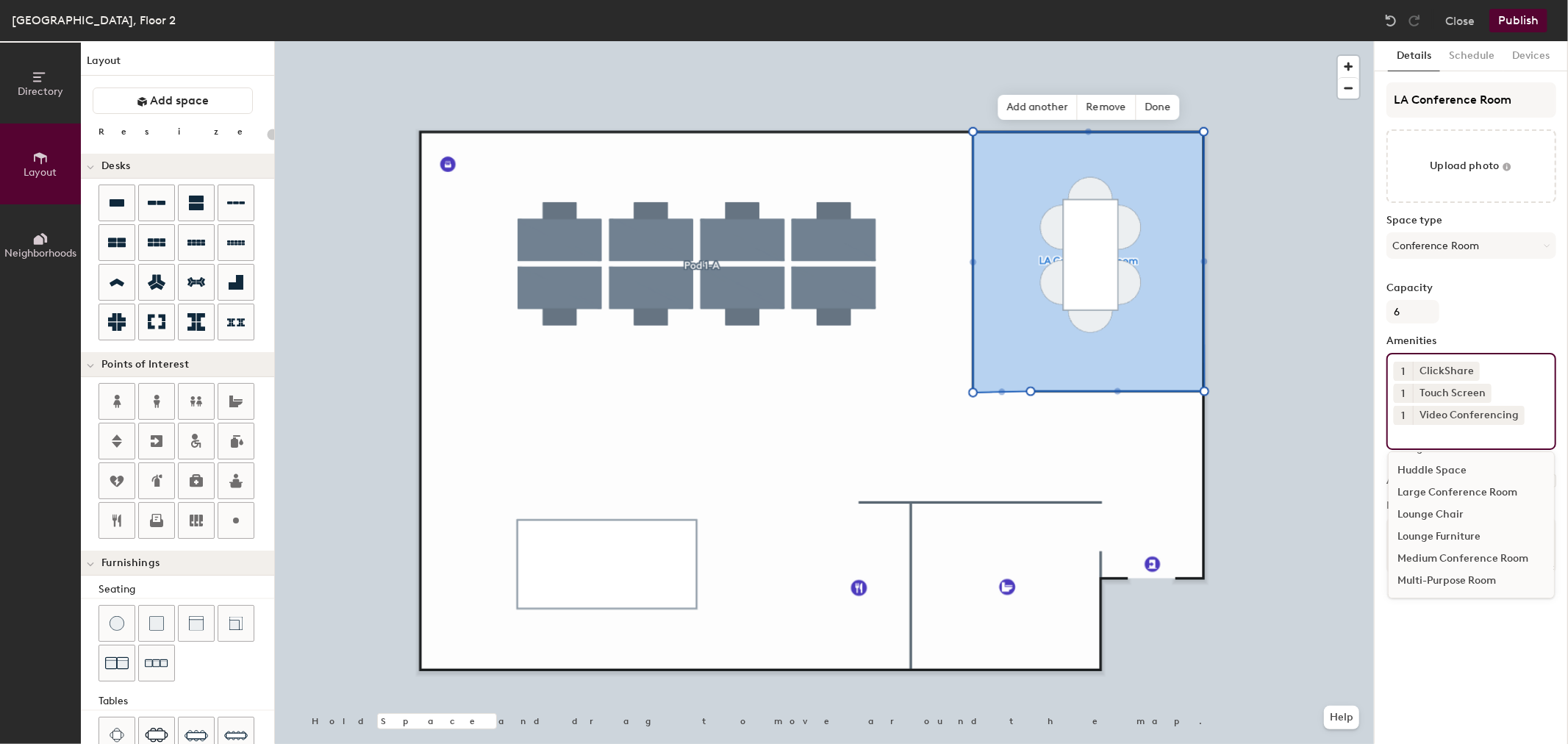
scroll to position [191, 0]
click at [1479, 583] on div "Medium Conference Room" at bounding box center [1472, 586] width 166 height 22
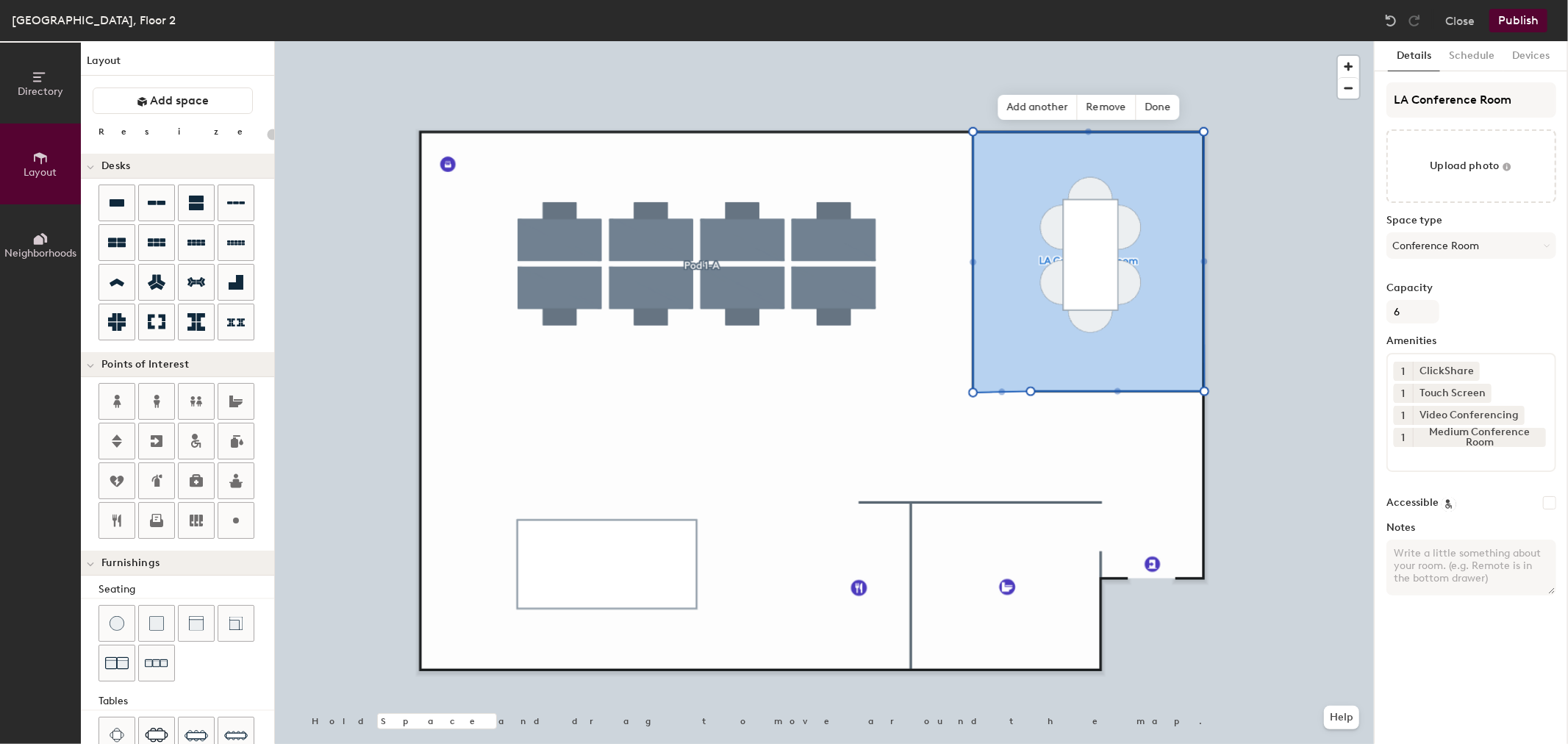
click at [1500, 298] on div "Capacity 6" at bounding box center [1472, 303] width 170 height 41
click at [1516, 19] on button "Publish" at bounding box center [1519, 20] width 58 height 24
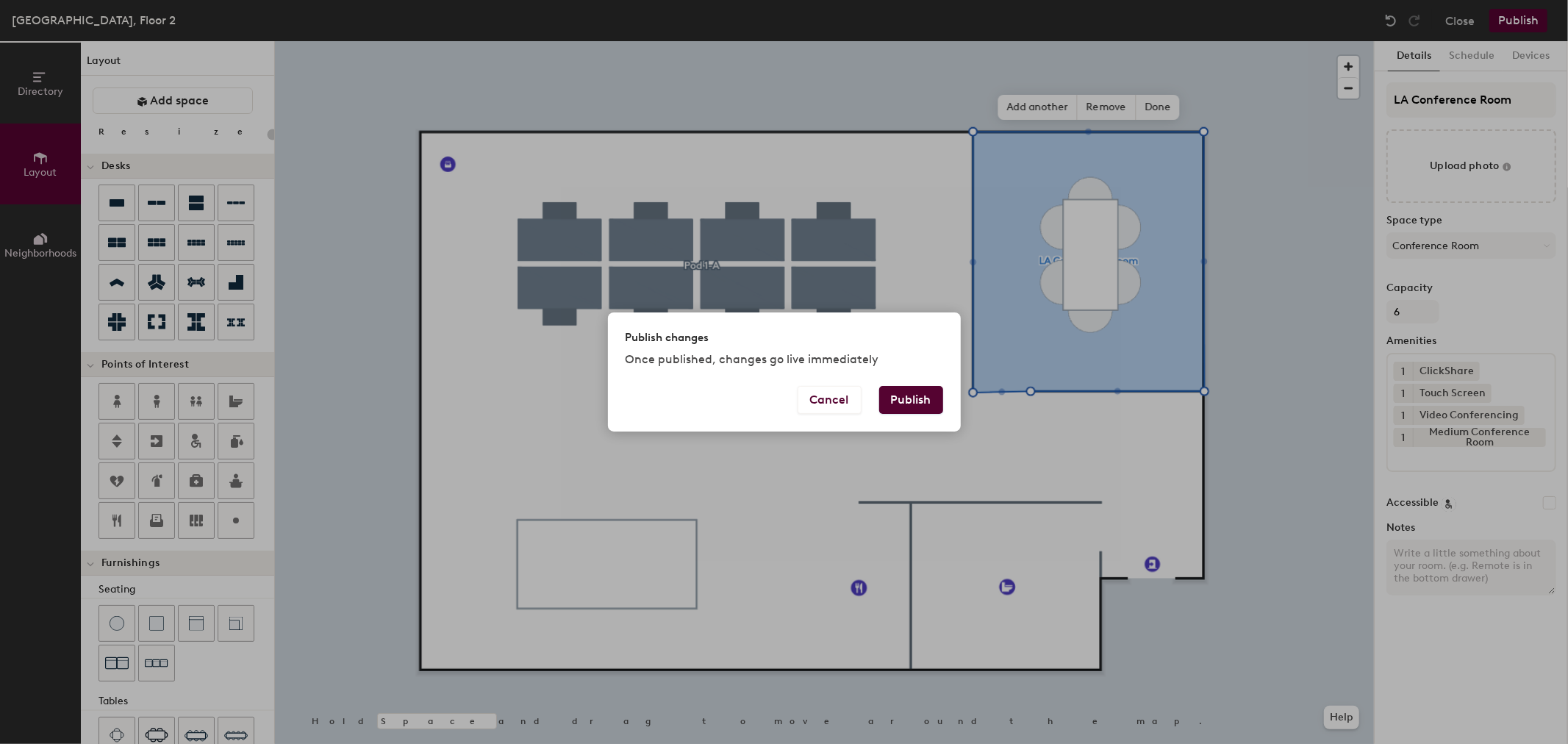
click at [929, 399] on button "Publish" at bounding box center [911, 400] width 64 height 28
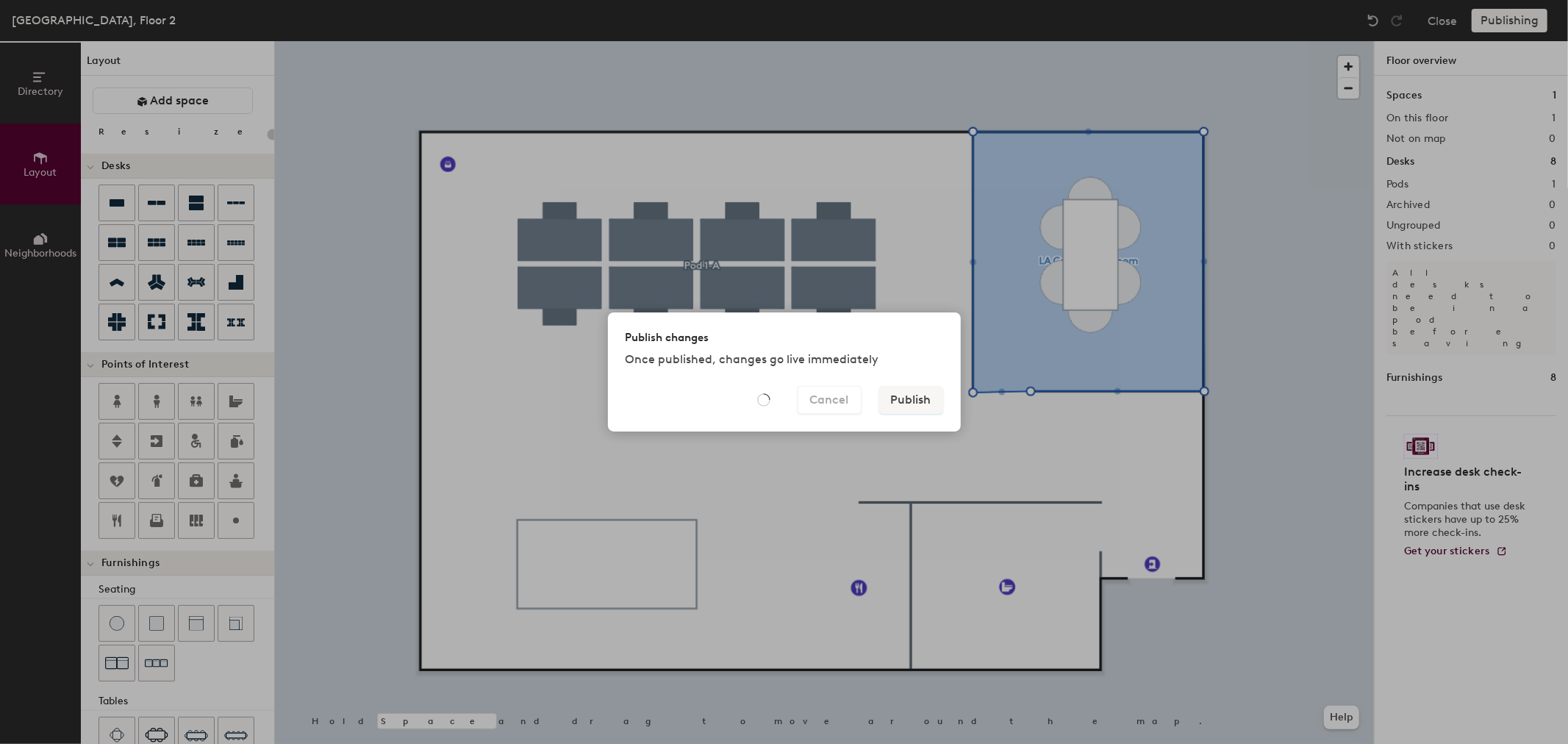
type input "20"
